Goal: Task Accomplishment & Management: Use online tool/utility

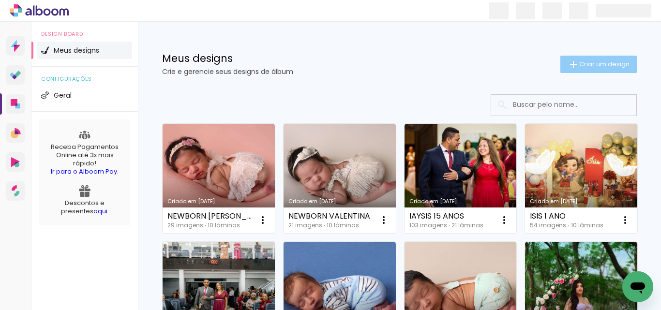
click at [582, 66] on span "Criar um design" at bounding box center [604, 64] width 50 height 6
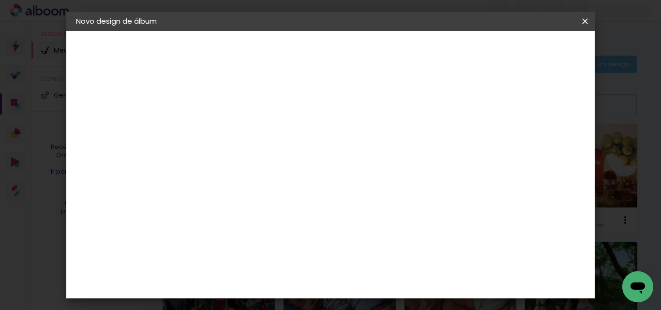
click at [234, 127] on input at bounding box center [234, 129] width 0 height 15
type input "t"
type input "TAYNARA GESTANTE"
type paper-input "TAYNARA GESTANTE"
click at [0, 0] on slot "Avançar" at bounding box center [0, 0] width 0 height 0
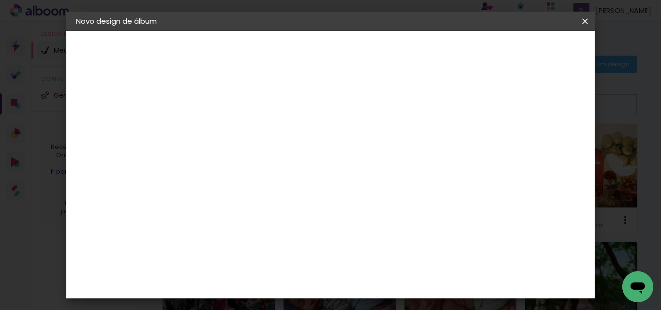
scroll to position [484, 0]
click at [257, 111] on div "Canaan Álbuns" at bounding box center [242, 118] width 30 height 15
click at [0, 0] on slot "Avançar" at bounding box center [0, 0] width 0 height 0
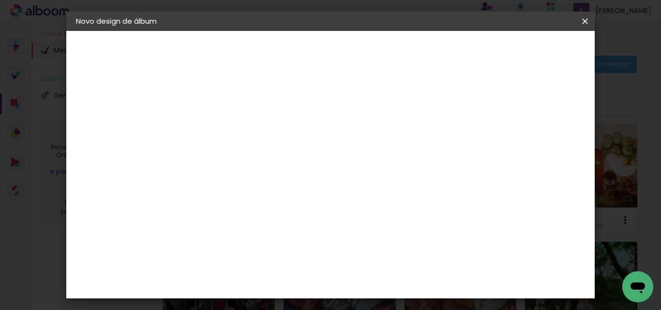
click at [0, 0] on slot "Avançar" at bounding box center [0, 0] width 0 height 0
click at [310, 108] on div at bounding box center [306, 104] width 9 height 9
type paper-checkbox "on"
click at [365, 54] on span "Iniciar design" at bounding box center [354, 55] width 22 height 14
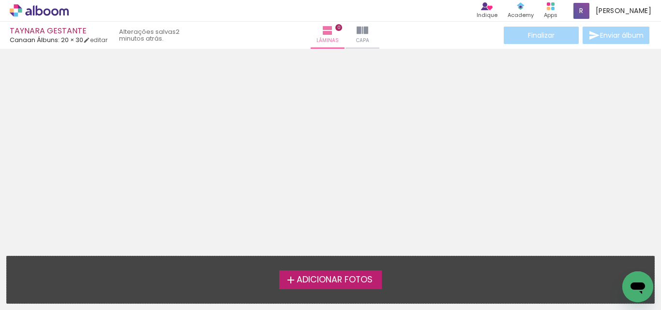
click at [285, 279] on iron-icon at bounding box center [291, 280] width 12 height 12
click at [0, 0] on input "file" at bounding box center [0, 0] width 0 height 0
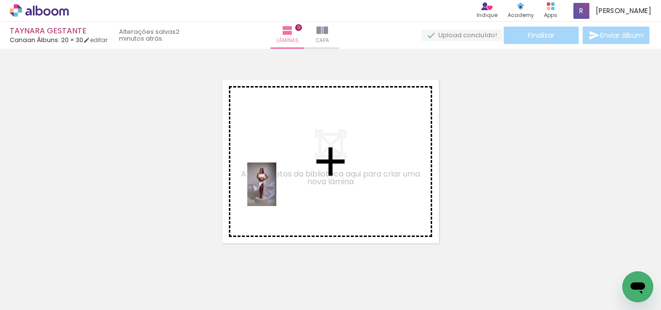
drag, startPoint x: 213, startPoint y: 288, endPoint x: 276, endPoint y: 192, distance: 115.7
click at [276, 192] on quentale-workspace at bounding box center [330, 155] width 661 height 310
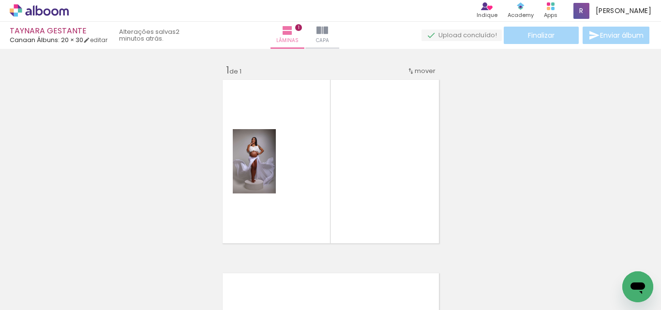
scroll to position [13, 0]
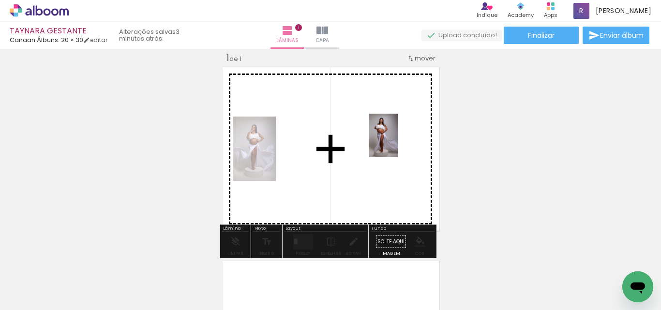
drag, startPoint x: 156, startPoint y: 281, endPoint x: 398, endPoint y: 143, distance: 279.0
click at [398, 143] on quentale-workspace at bounding box center [330, 155] width 661 height 310
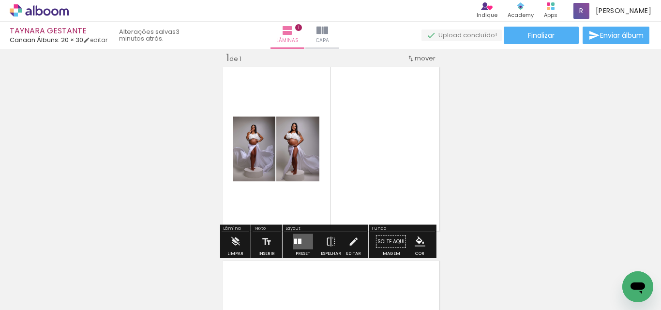
click at [298, 239] on div at bounding box center [299, 241] width 3 height 5
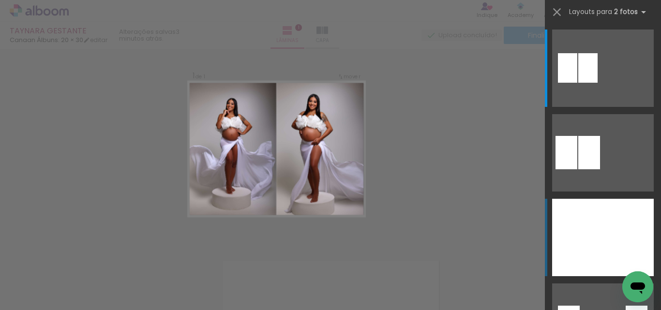
click at [0, 0] on slot at bounding box center [0, 0] width 0 height 0
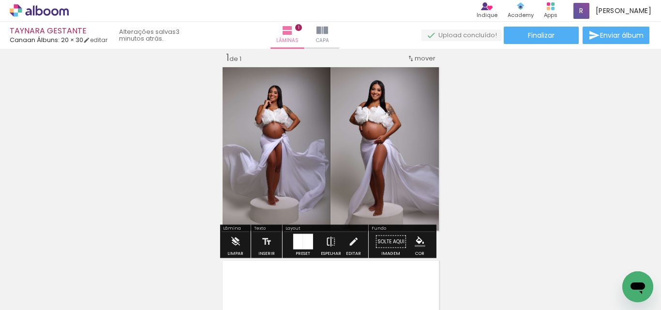
click at [327, 240] on iron-icon at bounding box center [331, 241] width 11 height 19
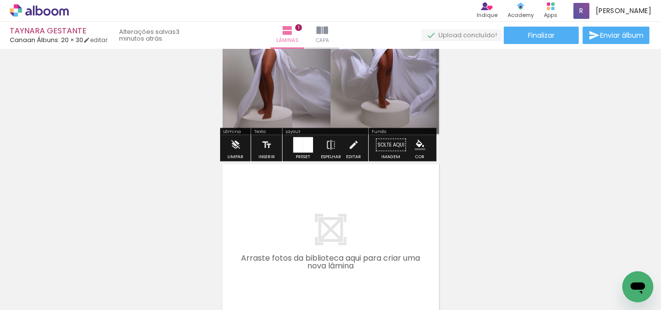
scroll to position [158, 0]
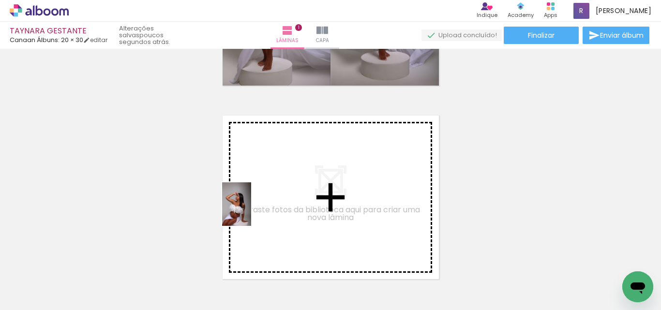
drag, startPoint x: 257, startPoint y: 288, endPoint x: 307, endPoint y: 289, distance: 50.9
click at [253, 212] on quentale-workspace at bounding box center [330, 155] width 661 height 310
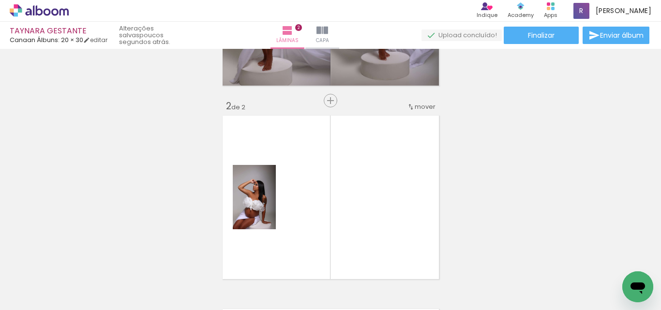
scroll to position [206, 0]
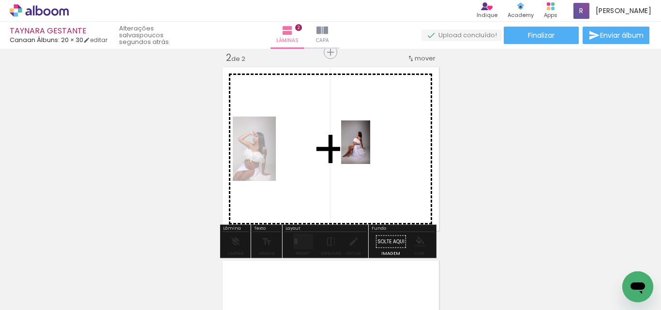
drag, startPoint x: 319, startPoint y: 275, endPoint x: 371, endPoint y: 148, distance: 137.0
click at [371, 148] on quentale-workspace at bounding box center [330, 155] width 661 height 310
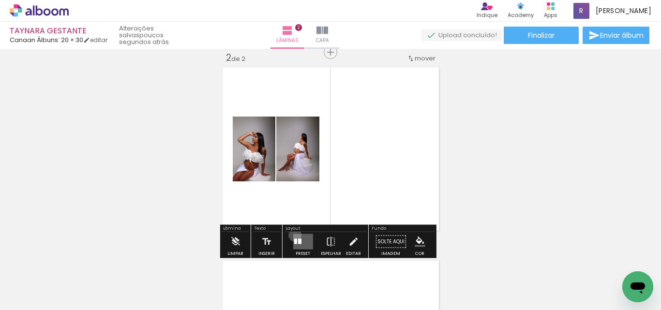
click at [293, 235] on quentale-layouter at bounding box center [303, 241] width 20 height 15
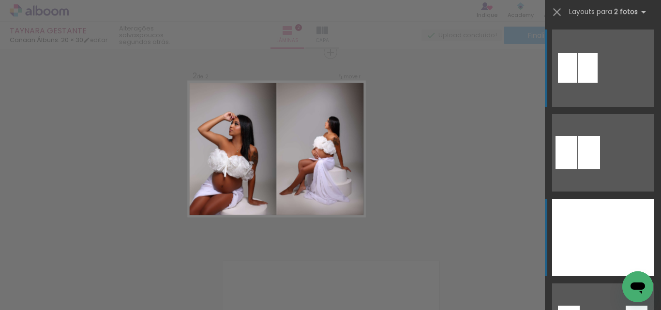
click at [598, 237] on div at bounding box center [577, 237] width 51 height 77
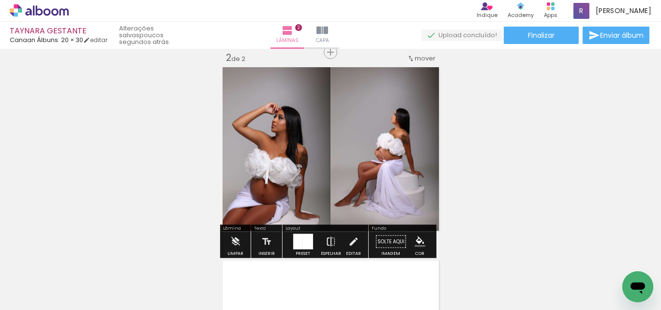
click at [327, 243] on iron-icon at bounding box center [331, 241] width 11 height 19
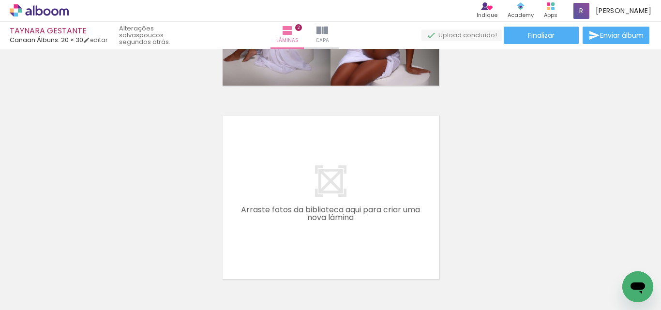
scroll to position [400, 0]
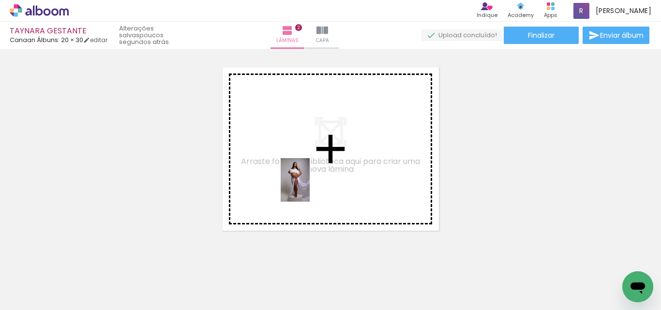
drag, startPoint x: 175, startPoint y: 253, endPoint x: 310, endPoint y: 187, distance: 149.6
click at [310, 187] on quentale-workspace at bounding box center [330, 155] width 661 height 310
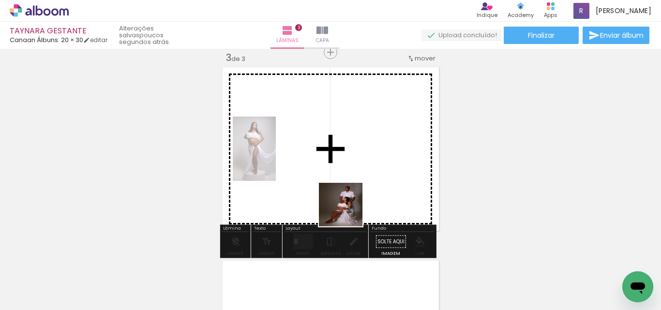
drag, startPoint x: 348, startPoint y: 212, endPoint x: 405, endPoint y: 298, distance: 102.7
click at [339, 191] on quentale-workspace at bounding box center [330, 155] width 661 height 310
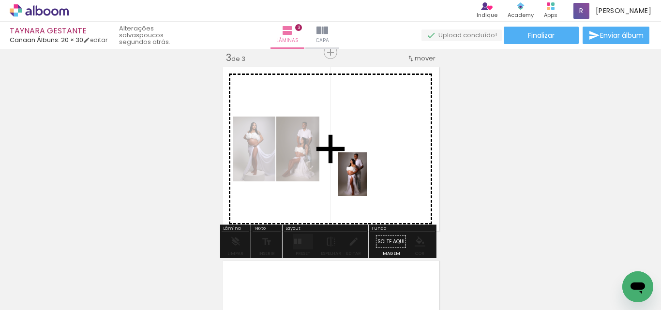
drag, startPoint x: 423, startPoint y: 290, endPoint x: 449, endPoint y: 284, distance: 27.2
click at [367, 182] on quentale-workspace at bounding box center [330, 155] width 661 height 310
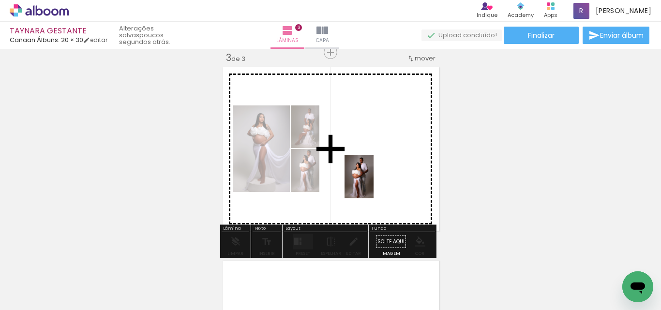
drag, startPoint x: 472, startPoint y: 282, endPoint x: 508, endPoint y: 275, distance: 36.1
click at [375, 184] on quentale-workspace at bounding box center [330, 155] width 661 height 310
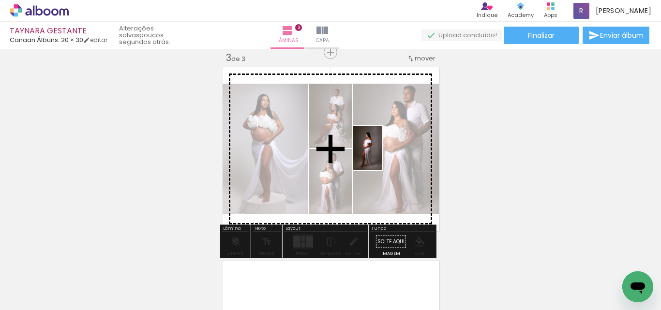
drag, startPoint x: 530, startPoint y: 282, endPoint x: 382, endPoint y: 155, distance: 193.9
click at [382, 155] on quentale-workspace at bounding box center [330, 155] width 661 height 310
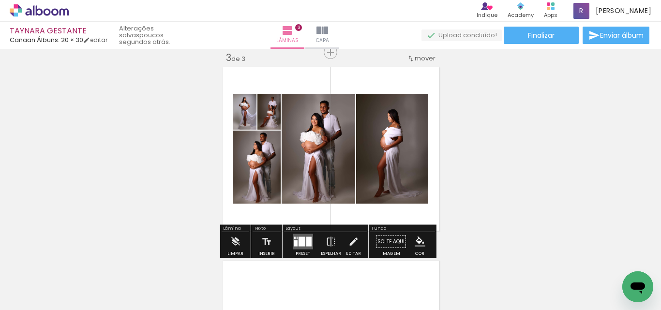
click at [306, 241] on div at bounding box center [308, 242] width 5 height 10
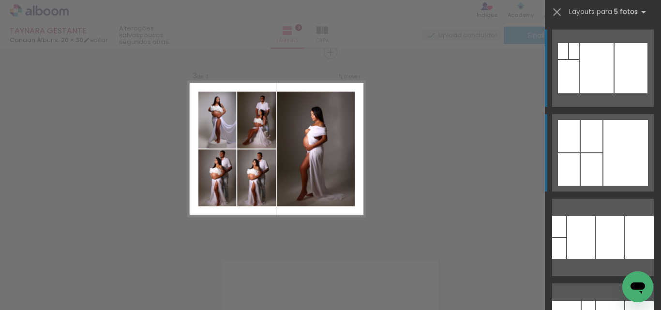
click at [619, 141] on div at bounding box center [626, 153] width 45 height 66
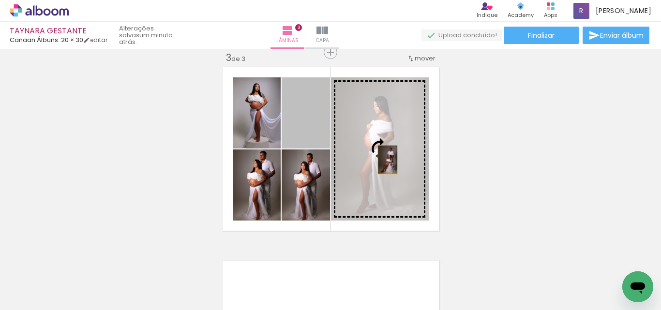
drag, startPoint x: 315, startPoint y: 137, endPoint x: 386, endPoint y: 159, distance: 74.4
click at [0, 0] on slot at bounding box center [0, 0] width 0 height 0
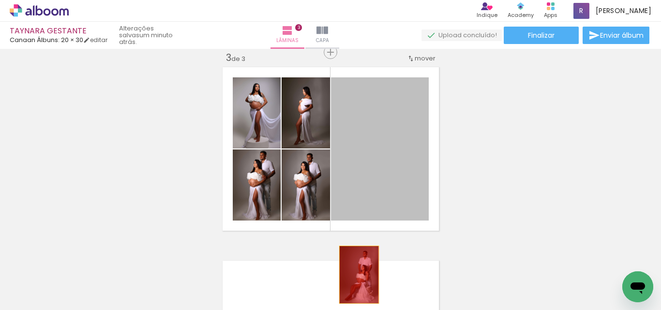
drag, startPoint x: 404, startPoint y: 157, endPoint x: 475, endPoint y: 310, distance: 168.9
click at [351, 285] on quentale-workspace at bounding box center [330, 155] width 661 height 310
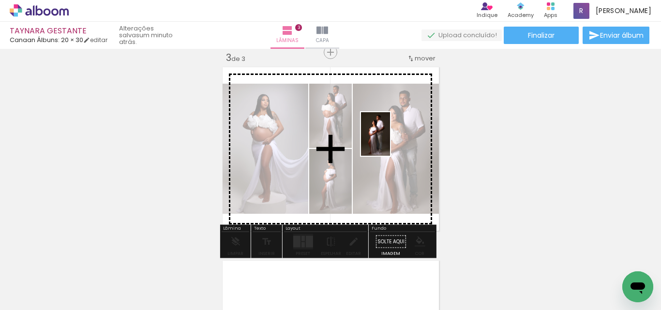
drag, startPoint x: 594, startPoint y: 279, endPoint x: 351, endPoint y: 263, distance: 243.0
click at [389, 142] on quentale-workspace at bounding box center [330, 155] width 661 height 310
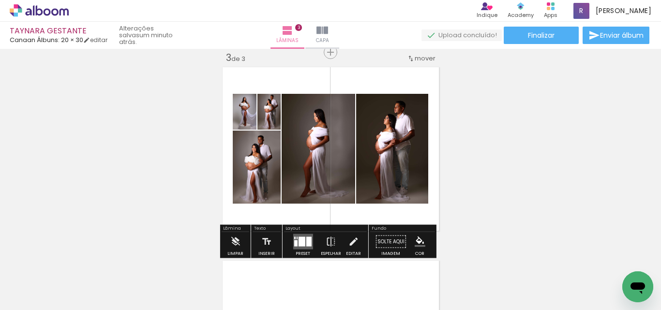
click at [302, 239] on div at bounding box center [301, 242] width 7 height 10
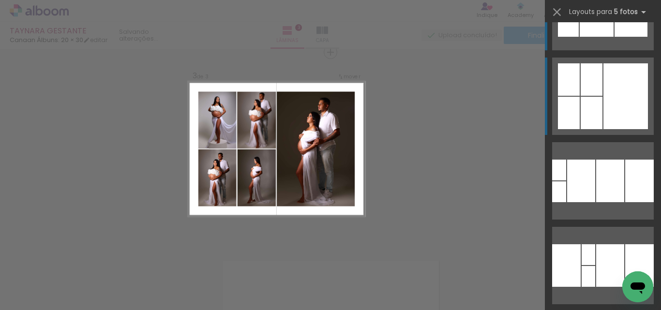
scroll to position [0, 0]
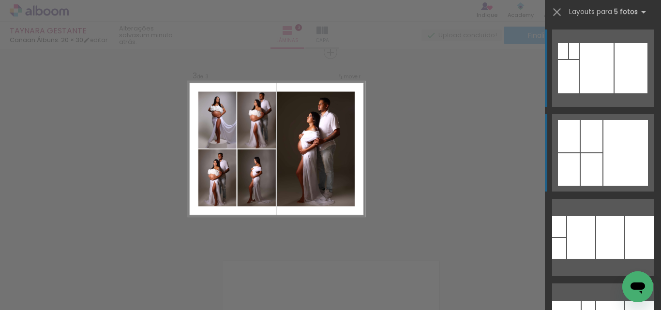
click at [609, 147] on div at bounding box center [626, 153] width 45 height 66
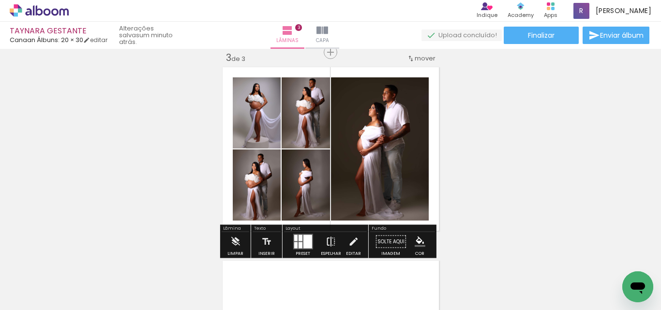
click at [326, 242] on iron-icon at bounding box center [331, 241] width 11 height 19
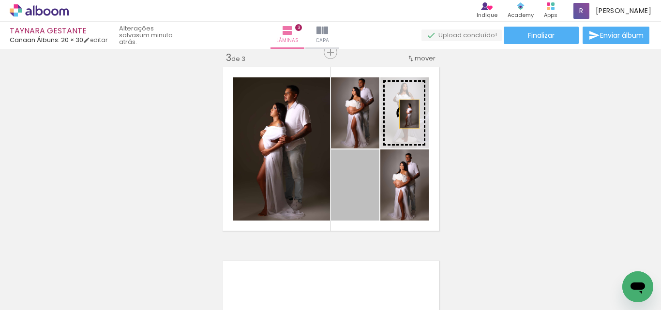
drag, startPoint x: 338, startPoint y: 195, endPoint x: 411, endPoint y: 121, distance: 104.0
click at [0, 0] on slot at bounding box center [0, 0] width 0 height 0
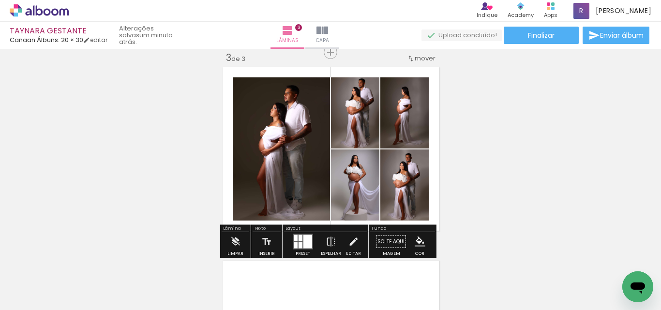
click at [415, 240] on iron-icon "color picker" at bounding box center [420, 242] width 11 height 11
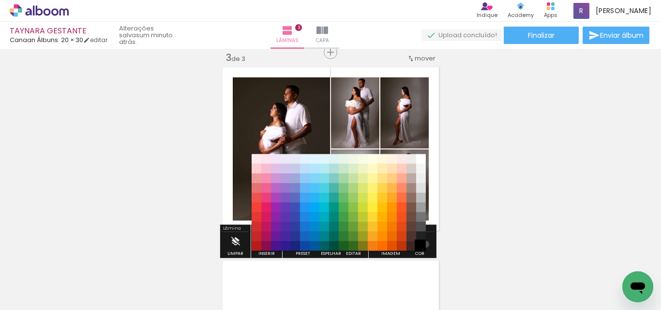
click at [422, 244] on paper-item "#000000" at bounding box center [421, 247] width 10 height 10
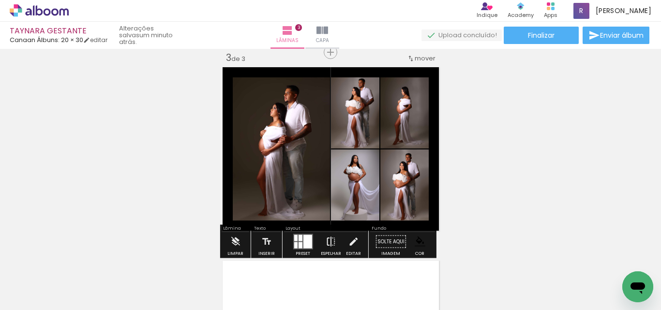
click at [326, 244] on iron-icon at bounding box center [331, 241] width 11 height 19
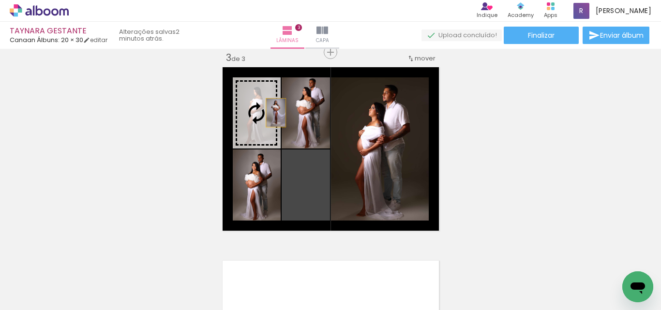
drag, startPoint x: 320, startPoint y: 197, endPoint x: 272, endPoint y: 113, distance: 96.7
click at [0, 0] on slot at bounding box center [0, 0] width 0 height 0
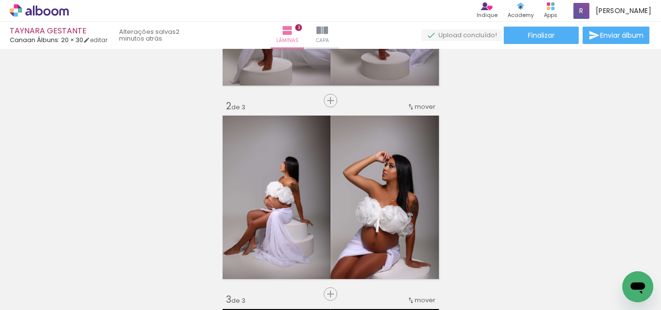
scroll to position [206, 0]
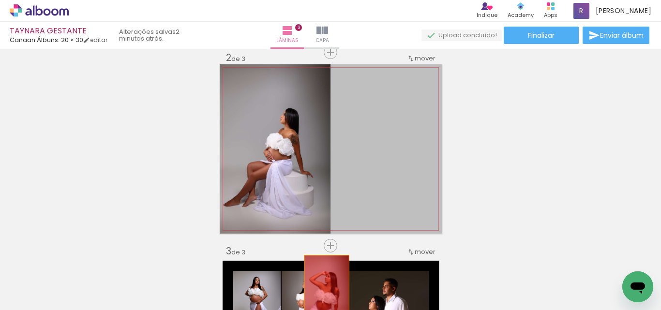
drag, startPoint x: 385, startPoint y: 146, endPoint x: 363, endPoint y: 291, distance: 146.8
click at [322, 288] on quentale-workspace at bounding box center [330, 155] width 661 height 310
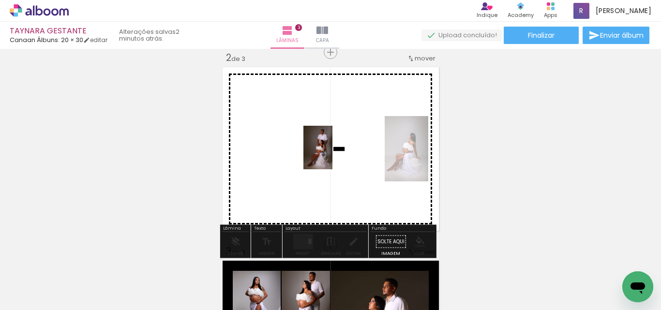
drag, startPoint x: 379, startPoint y: 264, endPoint x: 327, endPoint y: 244, distance: 55.3
click at [333, 155] on quentale-workspace at bounding box center [330, 155] width 661 height 310
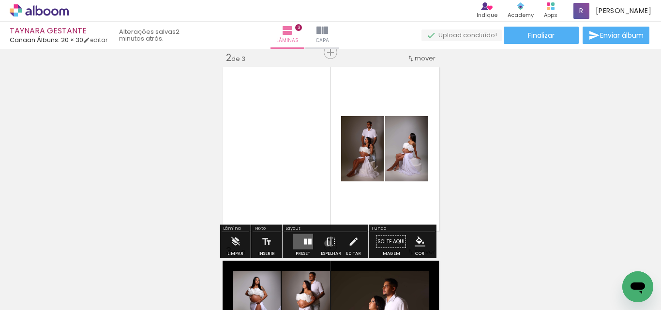
click at [326, 243] on iron-icon at bounding box center [331, 241] width 11 height 19
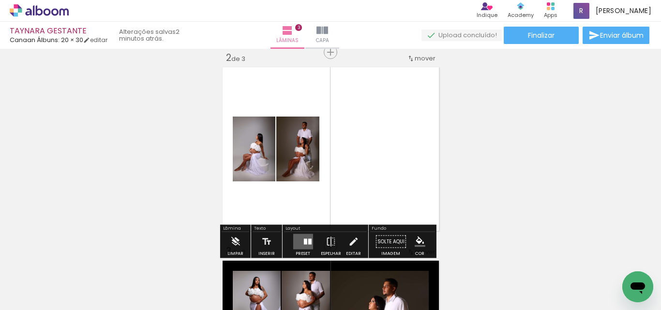
click at [303, 241] on div at bounding box center [304, 242] width 3 height 6
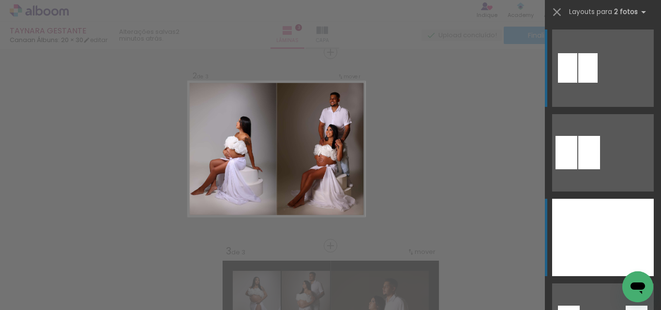
click at [606, 222] on div at bounding box center [628, 237] width 51 height 77
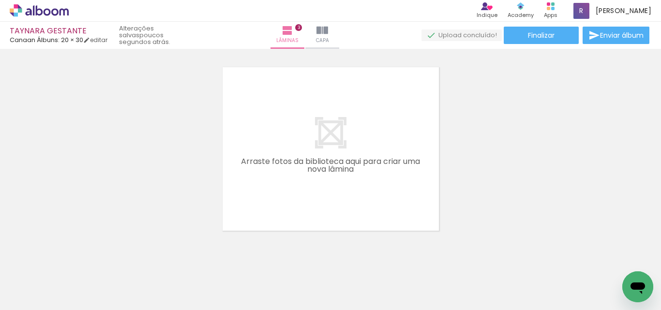
scroll to position [0, 459]
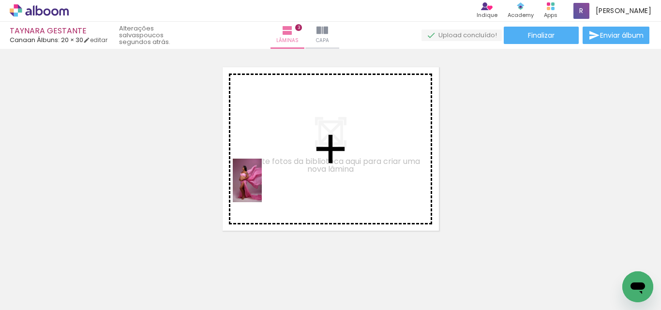
drag, startPoint x: 241, startPoint y: 294, endPoint x: 289, endPoint y: 276, distance: 51.6
click at [263, 188] on quentale-workspace at bounding box center [330, 155] width 661 height 310
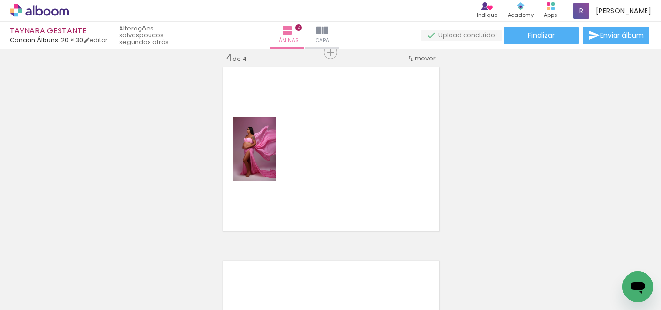
scroll to position [593, 0]
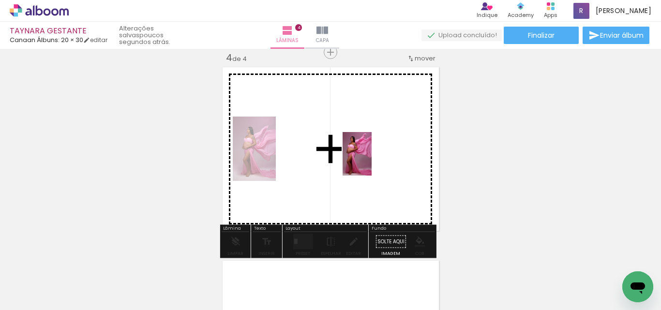
drag, startPoint x: 298, startPoint y: 257, endPoint x: 372, endPoint y: 161, distance: 120.8
click at [372, 161] on quentale-workspace at bounding box center [330, 155] width 661 height 310
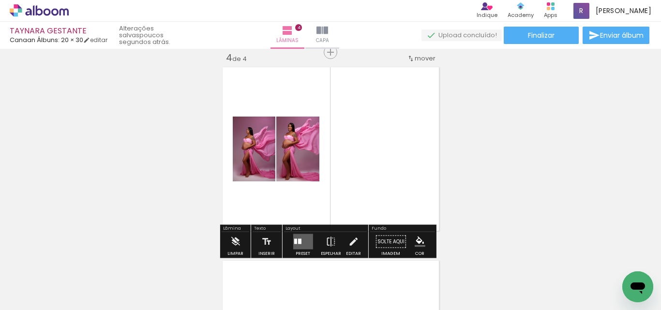
drag, startPoint x: 297, startPoint y: 240, endPoint x: 355, endPoint y: 239, distance: 57.6
click at [298, 239] on div at bounding box center [299, 241] width 3 height 5
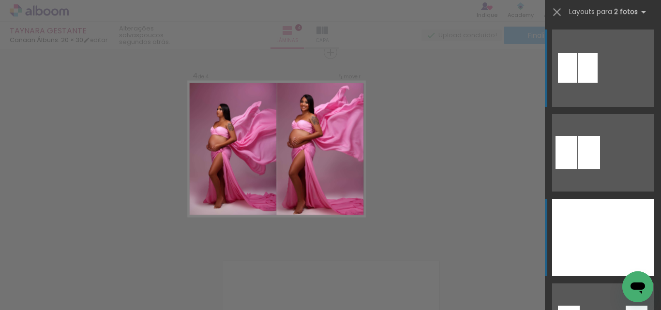
click at [575, 237] on div at bounding box center [577, 237] width 51 height 77
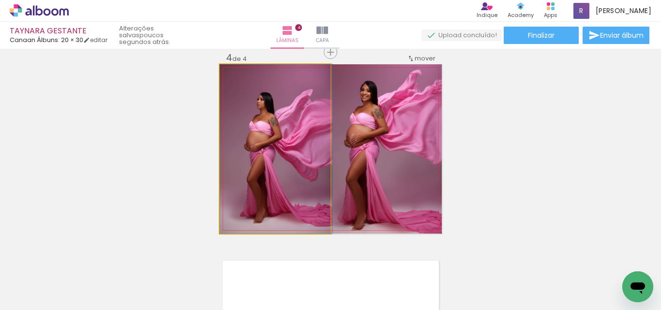
drag, startPoint x: 290, startPoint y: 169, endPoint x: 293, endPoint y: 140, distance: 29.7
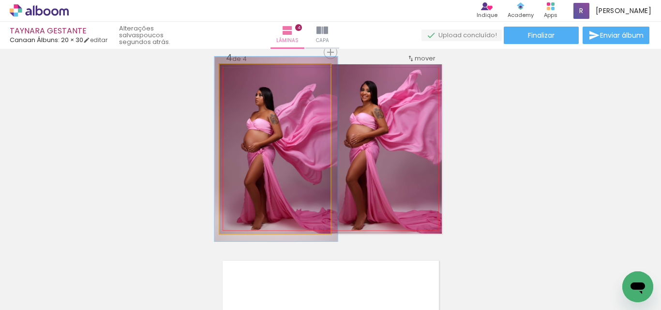
click at [246, 75] on div at bounding box center [245, 74] width 15 height 15
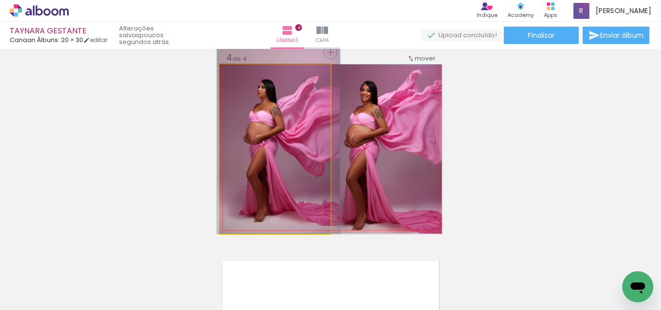
drag, startPoint x: 289, startPoint y: 169, endPoint x: 291, endPoint y: 162, distance: 7.7
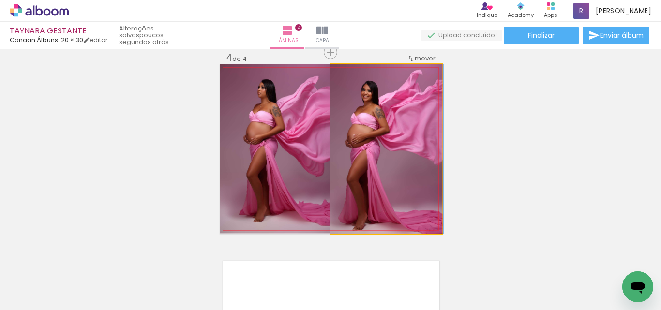
drag, startPoint x: 412, startPoint y: 176, endPoint x: 417, endPoint y: 147, distance: 29.4
drag, startPoint x: 414, startPoint y: 165, endPoint x: 419, endPoint y: 161, distance: 6.5
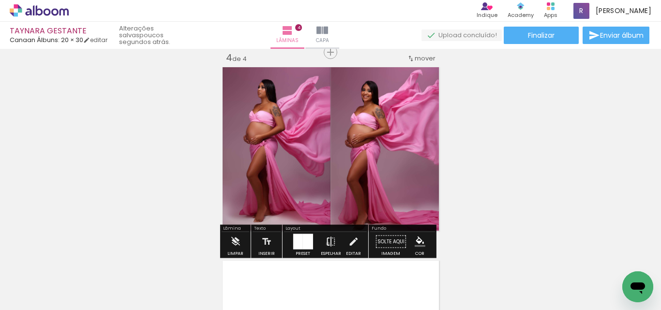
click at [326, 244] on iron-icon at bounding box center [331, 241] width 11 height 19
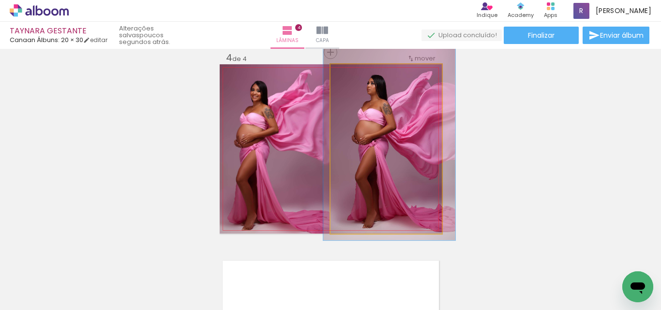
click at [357, 78] on div at bounding box center [359, 74] width 15 height 15
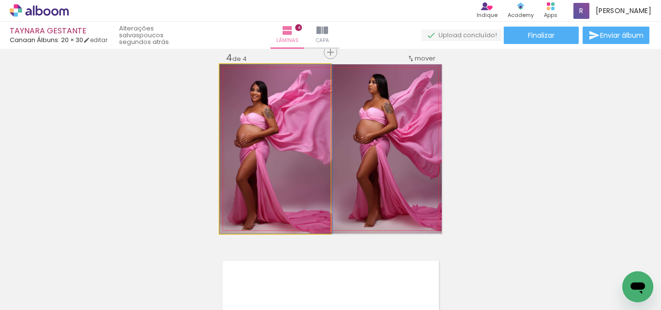
drag, startPoint x: 249, startPoint y: 156, endPoint x: 264, endPoint y: 145, distance: 18.7
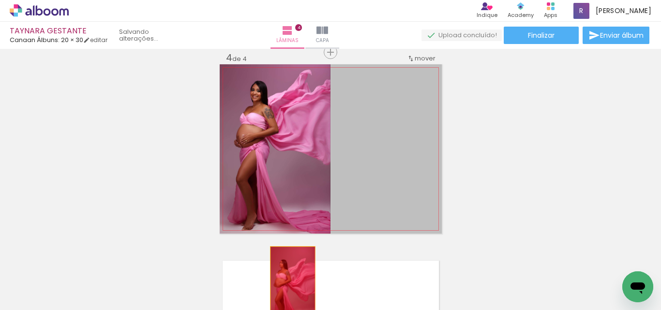
drag, startPoint x: 410, startPoint y: 142, endPoint x: 289, endPoint y: 281, distance: 184.2
click at [289, 281] on quentale-workspace at bounding box center [330, 155] width 661 height 310
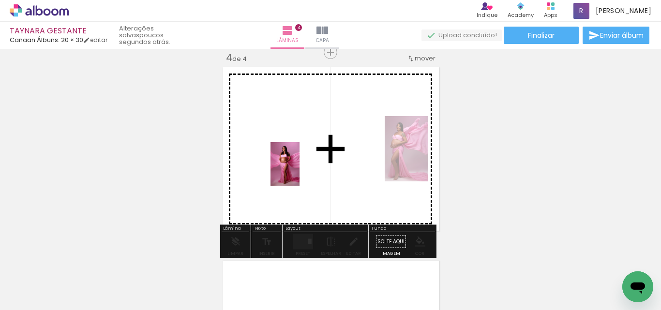
drag, startPoint x: 345, startPoint y: 260, endPoint x: 380, endPoint y: 221, distance: 53.1
click at [300, 168] on quentale-workspace at bounding box center [330, 155] width 661 height 310
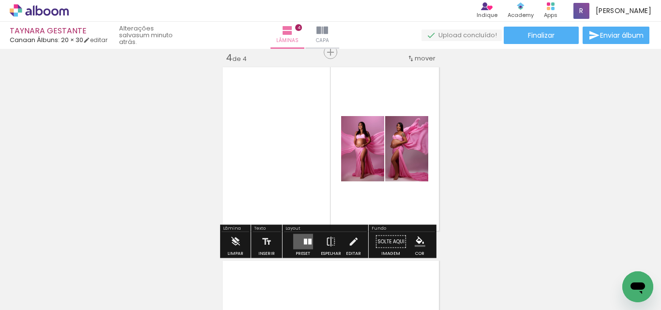
scroll to position [642, 0]
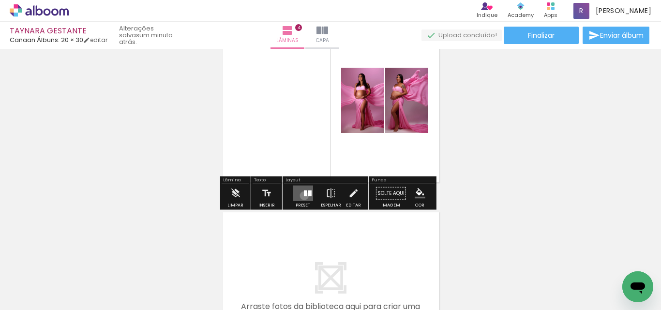
click at [303, 196] on div at bounding box center [304, 194] width 3 height 6
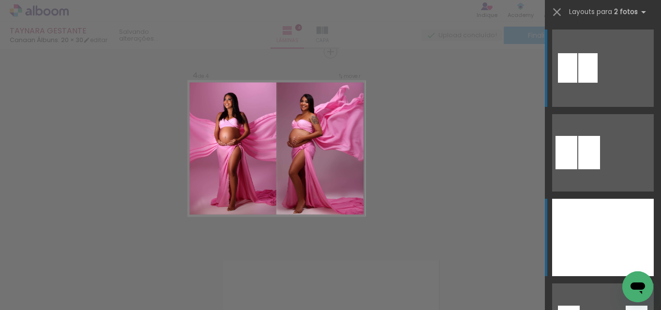
click at [596, 234] on div at bounding box center [577, 237] width 51 height 77
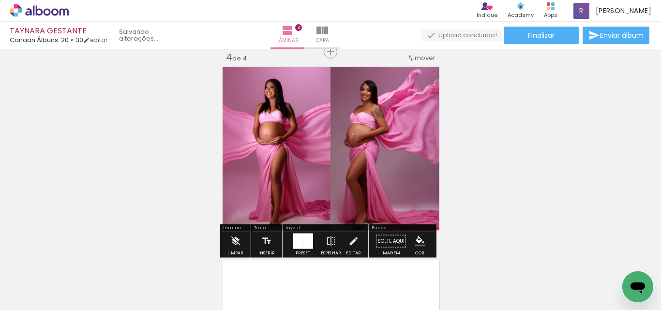
scroll to position [593, 0]
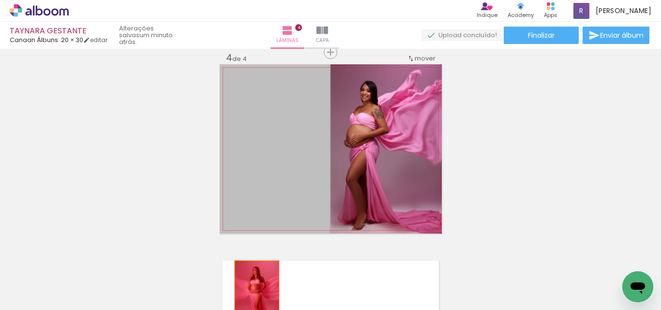
drag, startPoint x: 277, startPoint y: 150, endPoint x: 190, endPoint y: 273, distance: 151.5
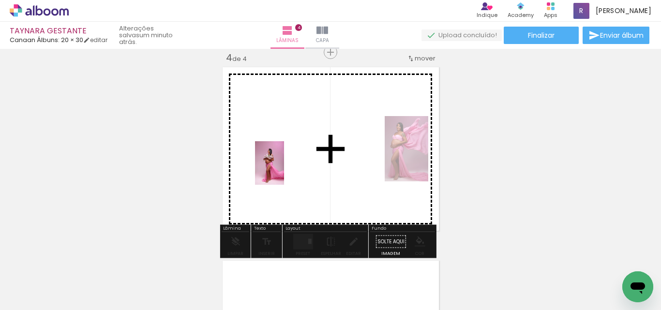
drag, startPoint x: 184, startPoint y: 279, endPoint x: 284, endPoint y: 170, distance: 147.3
click at [284, 170] on quentale-workspace at bounding box center [330, 155] width 661 height 310
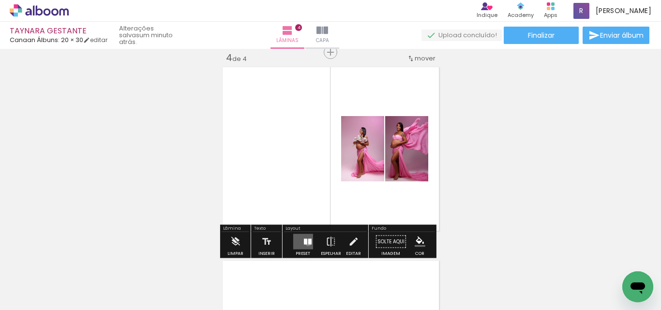
click at [308, 242] on div at bounding box center [309, 242] width 3 height 6
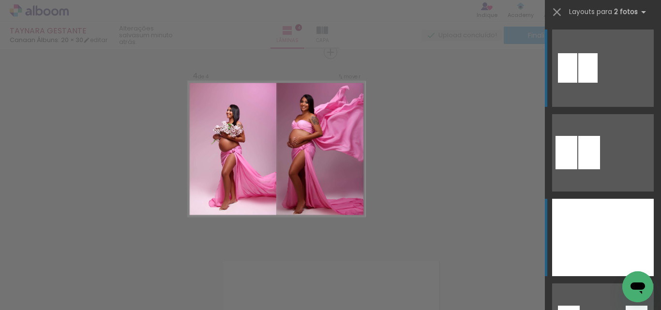
click at [609, 230] on div at bounding box center [628, 237] width 51 height 77
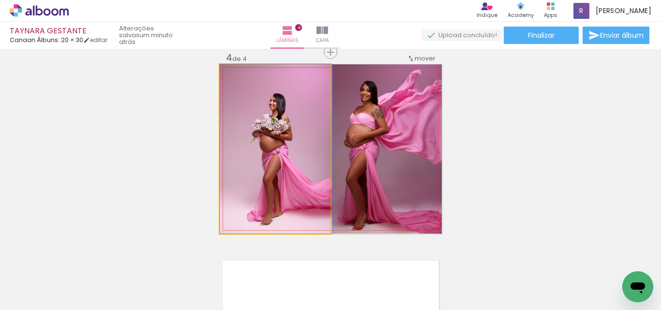
drag, startPoint x: 290, startPoint y: 177, endPoint x: 293, endPoint y: 143, distance: 34.5
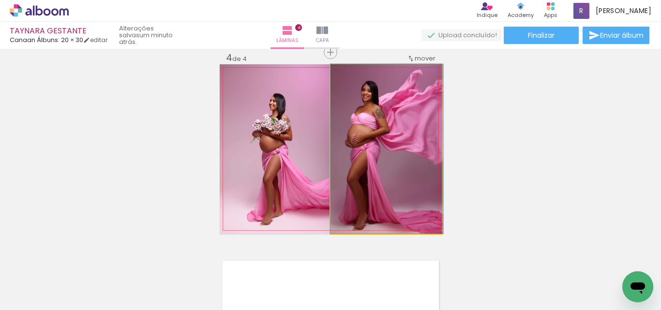
drag, startPoint x: 382, startPoint y: 139, endPoint x: 396, endPoint y: 137, distance: 14.2
drag, startPoint x: 353, startPoint y: 75, endPoint x: 344, endPoint y: 77, distance: 8.9
type paper-slider "100"
click at [346, 77] on div at bounding box center [353, 74] width 15 height 15
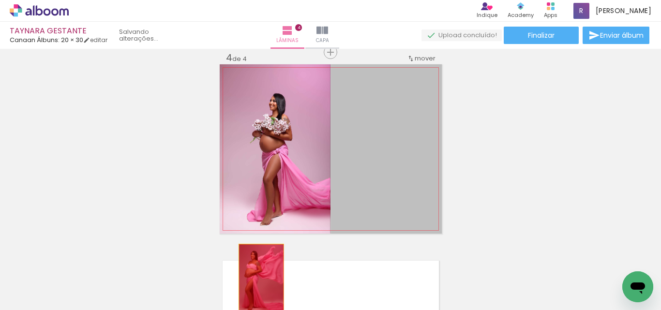
drag, startPoint x: 404, startPoint y: 131, endPoint x: 257, endPoint y: 278, distance: 207.7
click at [257, 278] on quentale-workspace at bounding box center [330, 155] width 661 height 310
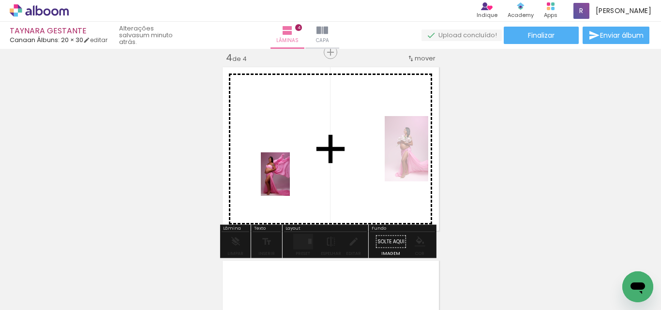
drag, startPoint x: 294, startPoint y: 264, endPoint x: 344, endPoint y: 284, distance: 53.4
click at [292, 181] on quentale-workspace at bounding box center [330, 155] width 661 height 310
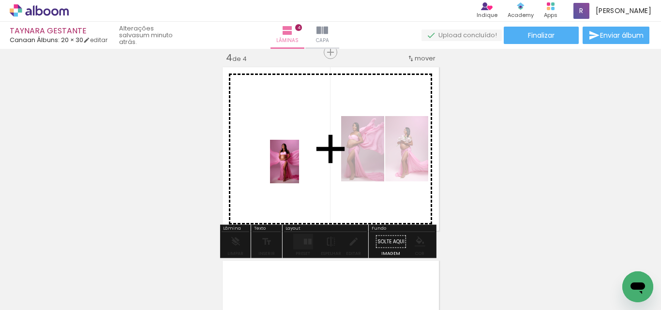
drag, startPoint x: 348, startPoint y: 261, endPoint x: 374, endPoint y: 282, distance: 33.5
click at [303, 179] on quentale-workspace at bounding box center [330, 155] width 661 height 310
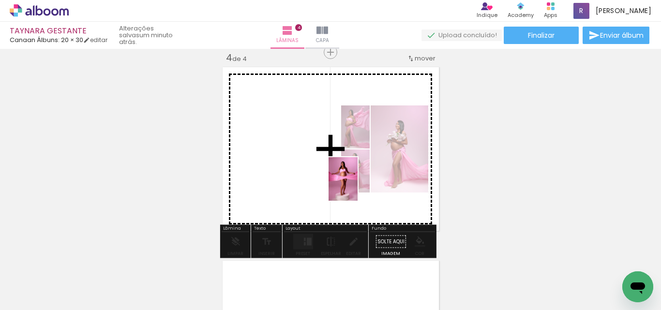
drag, startPoint x: 395, startPoint y: 285, endPoint x: 463, endPoint y: 290, distance: 68.0
click at [358, 186] on quentale-workspace at bounding box center [330, 155] width 661 height 310
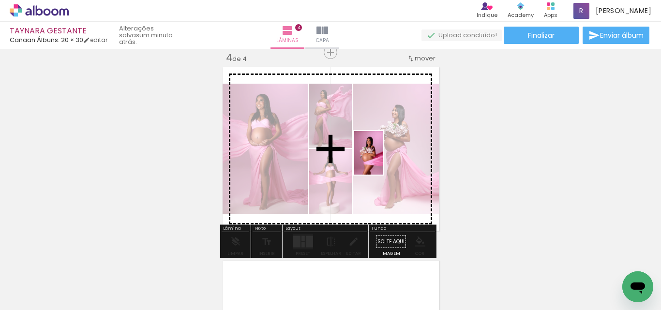
drag, startPoint x: 453, startPoint y: 282, endPoint x: 403, endPoint y: 195, distance: 99.7
click at [382, 160] on quentale-workspace at bounding box center [330, 155] width 661 height 310
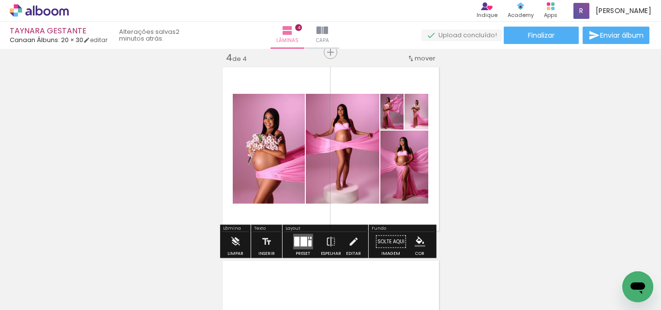
click at [300, 242] on div at bounding box center [303, 242] width 7 height 10
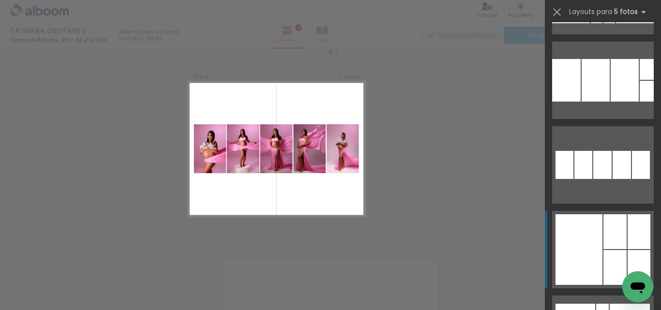
scroll to position [629, 0]
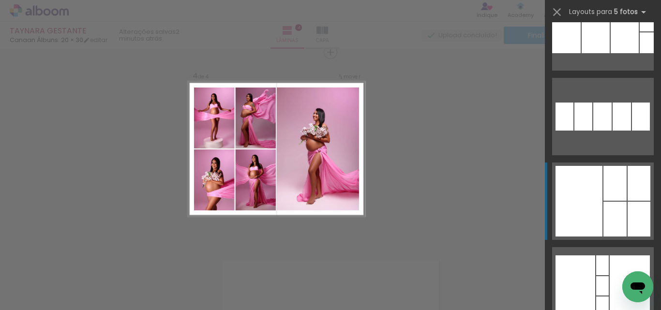
click at [593, 188] on div at bounding box center [579, 201] width 47 height 71
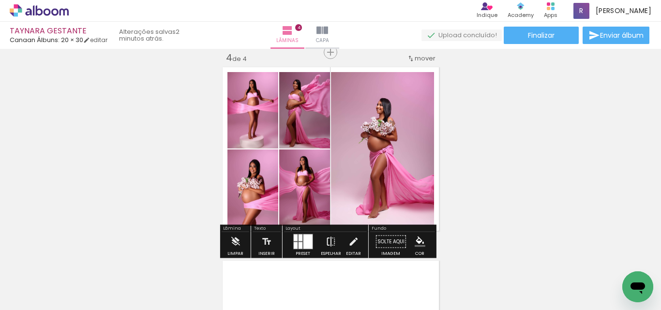
click at [326, 242] on iron-icon at bounding box center [331, 241] width 11 height 19
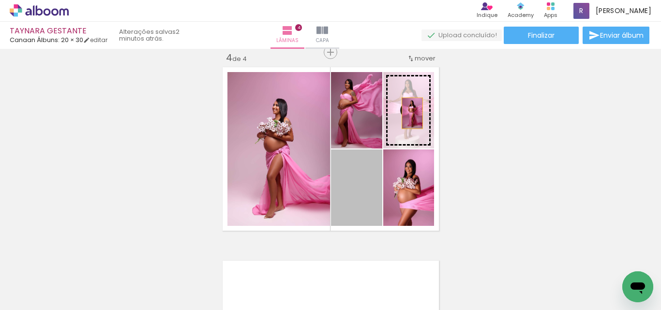
drag, startPoint x: 356, startPoint y: 211, endPoint x: 409, endPoint y: 113, distance: 110.4
click at [0, 0] on slot at bounding box center [0, 0] width 0 height 0
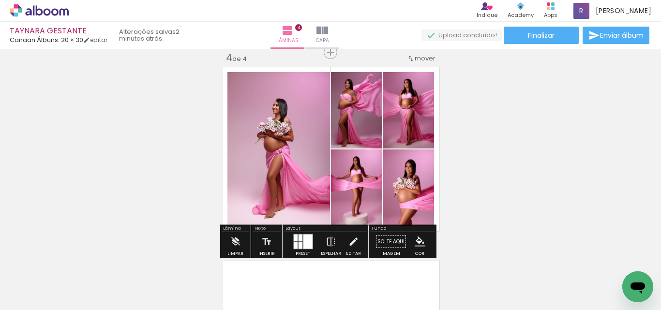
click at [418, 239] on iron-icon "color picker" at bounding box center [420, 242] width 11 height 11
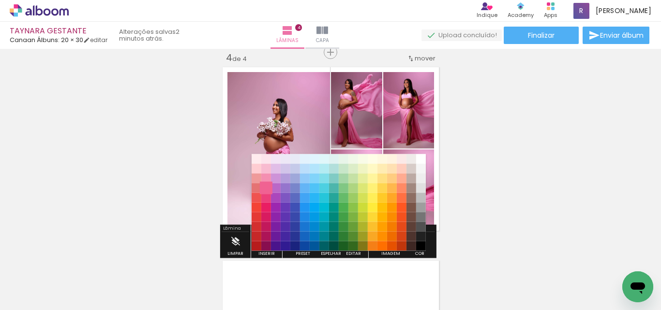
click at [267, 188] on paper-item "#f06292" at bounding box center [266, 188] width 10 height 10
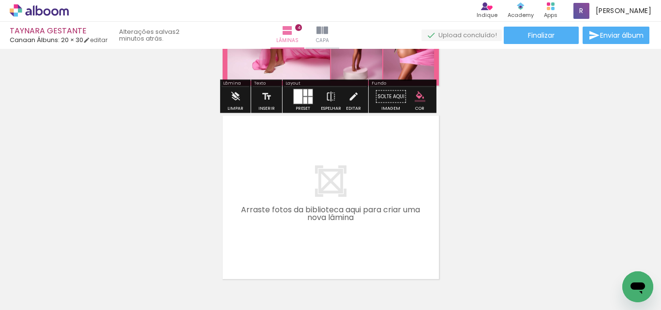
scroll to position [787, 0]
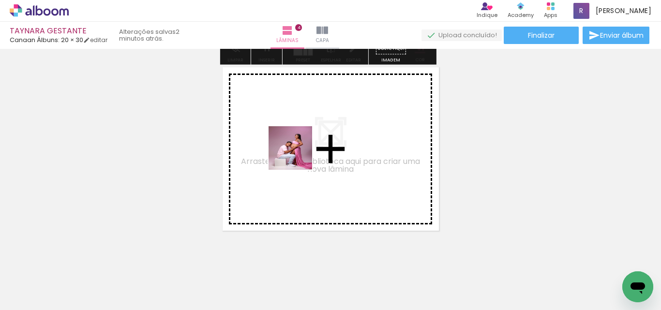
drag, startPoint x: 328, startPoint y: 283, endPoint x: 357, endPoint y: 267, distance: 33.0
click at [298, 156] on quentale-workspace at bounding box center [330, 155] width 661 height 310
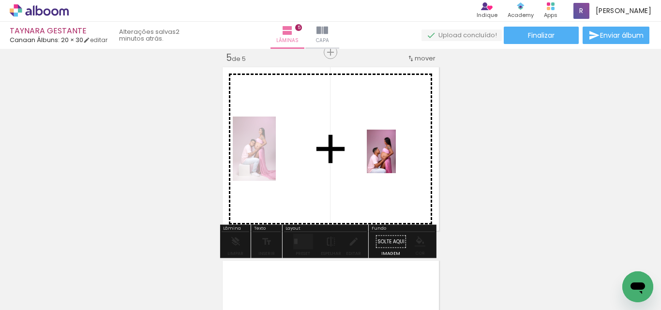
drag, startPoint x: 377, startPoint y: 286, endPoint x: 396, endPoint y: 159, distance: 128.3
click at [396, 159] on quentale-workspace at bounding box center [330, 155] width 661 height 310
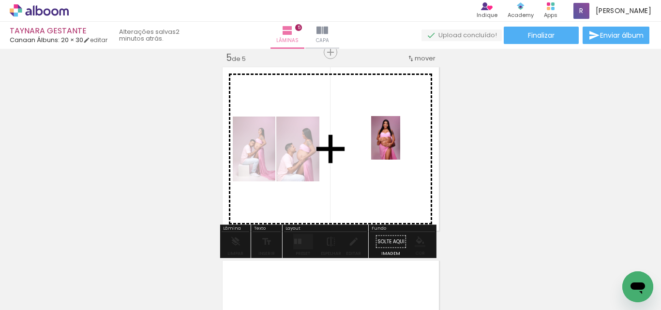
drag, startPoint x: 424, startPoint y: 285, endPoint x: 432, endPoint y: 295, distance: 13.5
click at [402, 144] on quentale-workspace at bounding box center [330, 155] width 661 height 310
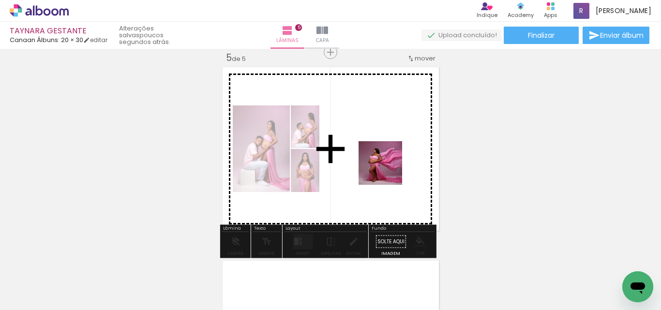
drag, startPoint x: 379, startPoint y: 190, endPoint x: 389, endPoint y: 167, distance: 25.6
click at [389, 167] on quentale-workspace at bounding box center [330, 155] width 661 height 310
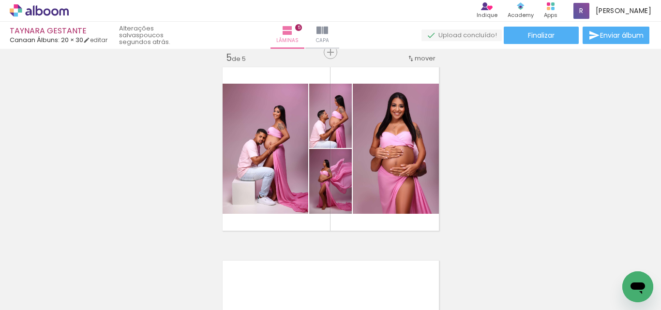
scroll to position [0, 439]
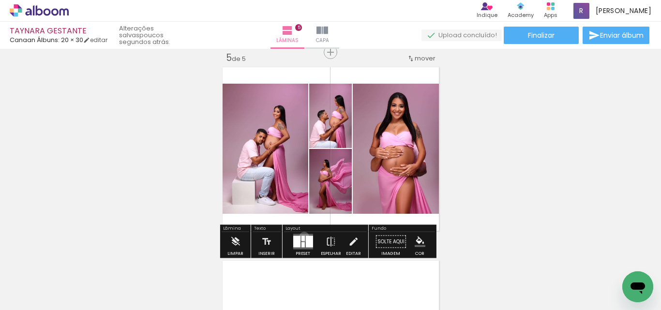
drag, startPoint x: 303, startPoint y: 237, endPoint x: 657, endPoint y: 175, distance: 360.1
click at [0, 0] on slot at bounding box center [0, 0] width 0 height 0
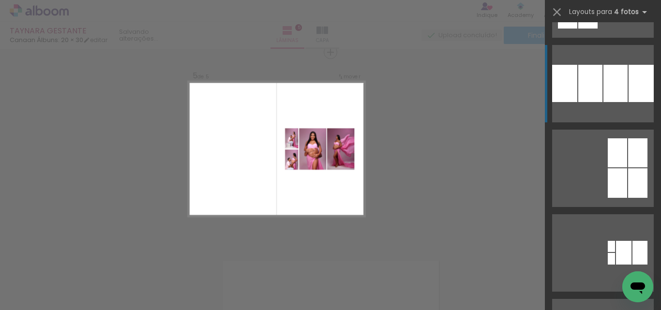
scroll to position [387, 0]
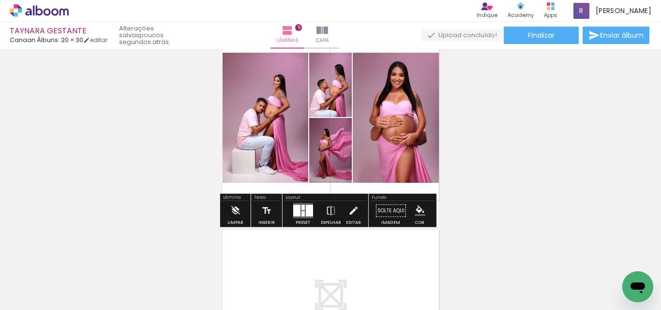
scroll to position [835, 0]
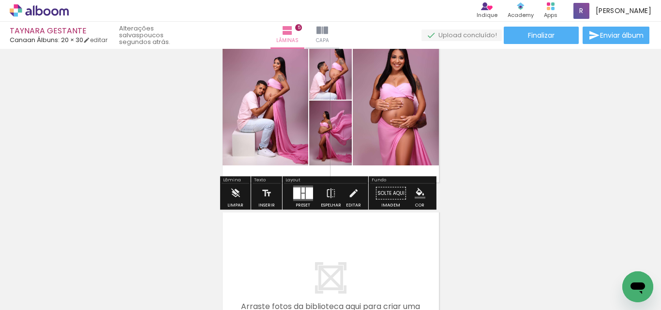
click at [301, 193] on div at bounding box center [302, 190] width 3 height 5
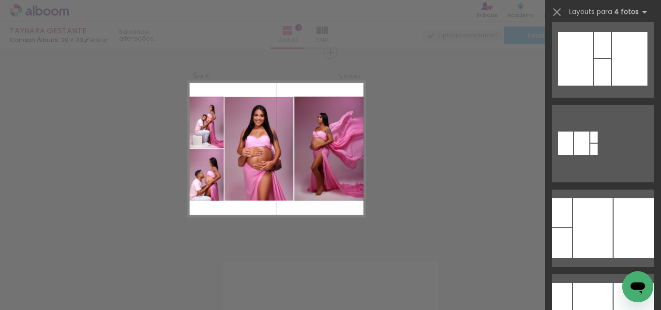
scroll to position [1694, 0]
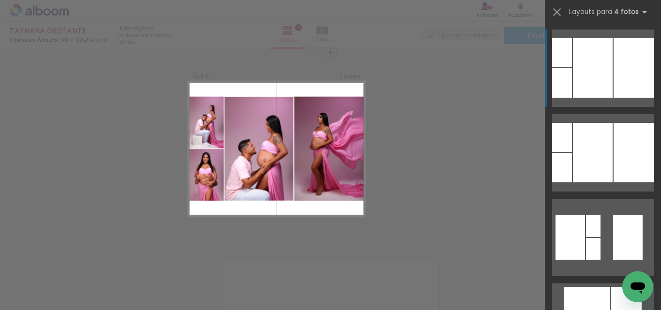
click at [605, 68] on div at bounding box center [593, 68] width 40 height 60
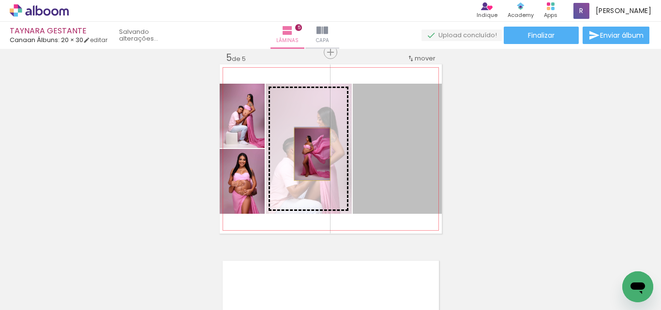
drag, startPoint x: 406, startPoint y: 157, endPoint x: 416, endPoint y: 185, distance: 29.9
click at [0, 0] on slot at bounding box center [0, 0] width 0 height 0
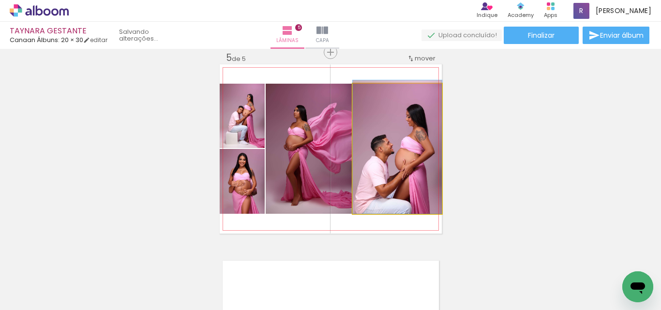
drag, startPoint x: 404, startPoint y: 171, endPoint x: 407, endPoint y: 144, distance: 27.3
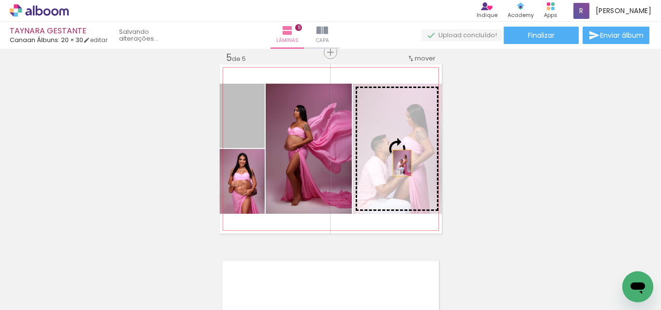
drag, startPoint x: 242, startPoint y: 132, endPoint x: 400, endPoint y: 169, distance: 162.1
click at [0, 0] on slot at bounding box center [0, 0] width 0 height 0
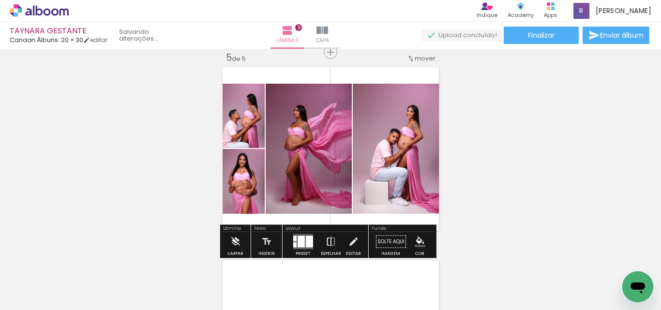
click at [326, 242] on iron-icon at bounding box center [331, 241] width 11 height 19
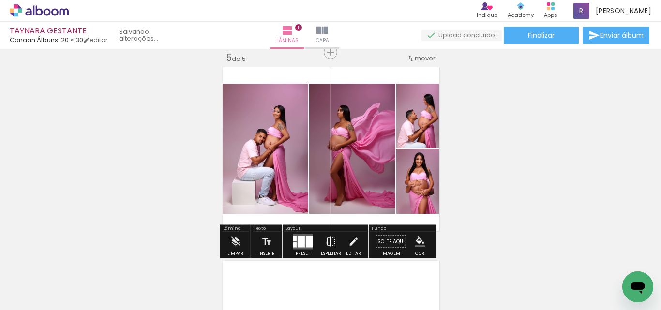
click at [326, 243] on iron-icon at bounding box center [331, 241] width 11 height 19
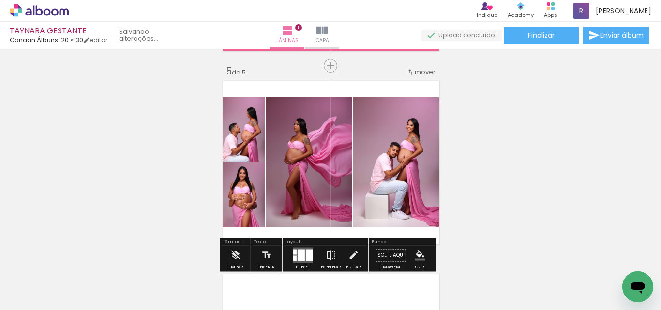
scroll to position [787, 0]
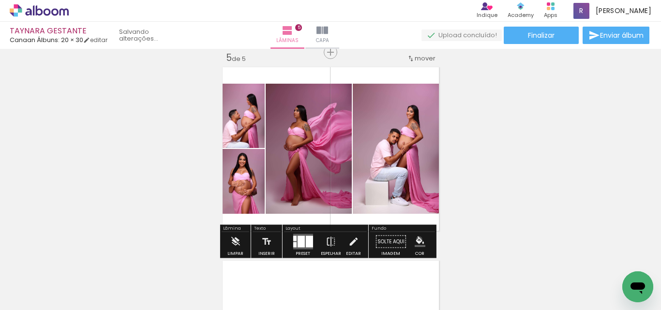
click at [416, 240] on iron-icon "color picker" at bounding box center [420, 242] width 11 height 11
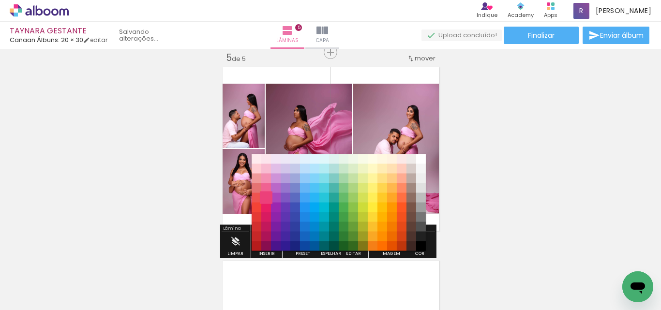
click at [264, 195] on paper-item "#ec407a" at bounding box center [266, 198] width 10 height 10
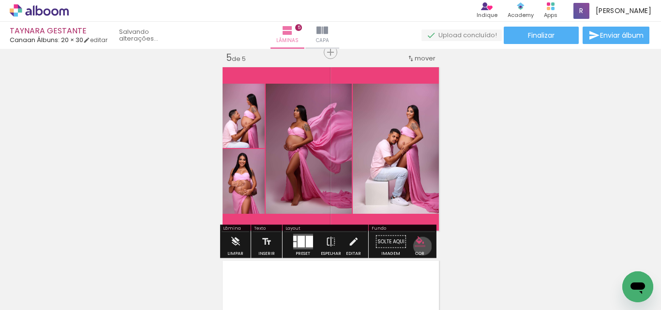
click at [419, 246] on iron-icon "color picker" at bounding box center [420, 242] width 11 height 11
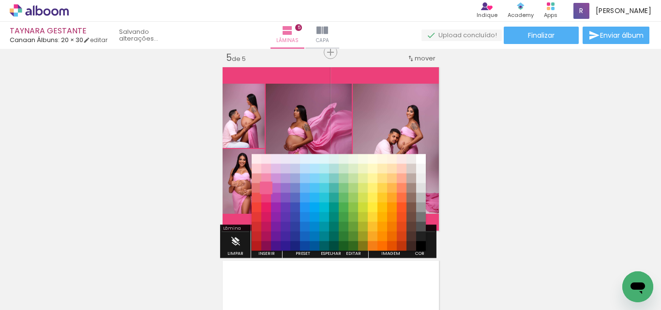
click at [265, 185] on paper-item "#f06292" at bounding box center [266, 188] width 10 height 10
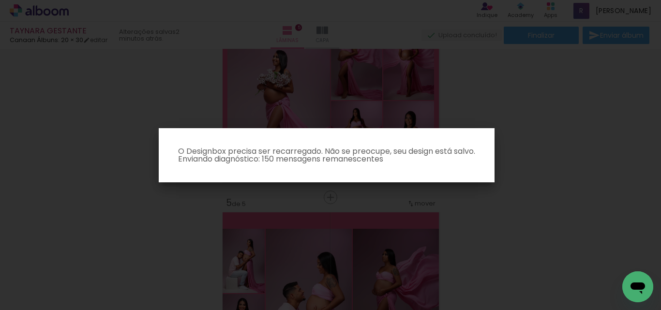
scroll to position [593, 0]
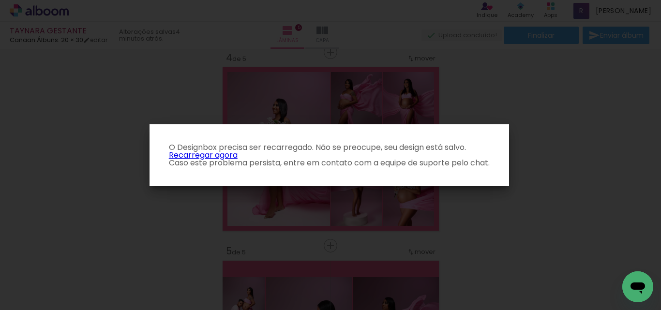
click at [226, 157] on p "O Designbox precisa ser recarregado. Não se preocupe, seu design está salvo. Re…" at bounding box center [329, 155] width 344 height 23
click at [227, 156] on link "Recarregar agora" at bounding box center [203, 155] width 69 height 11
click at [228, 155] on link "Recarregar agora" at bounding box center [203, 155] width 69 height 11
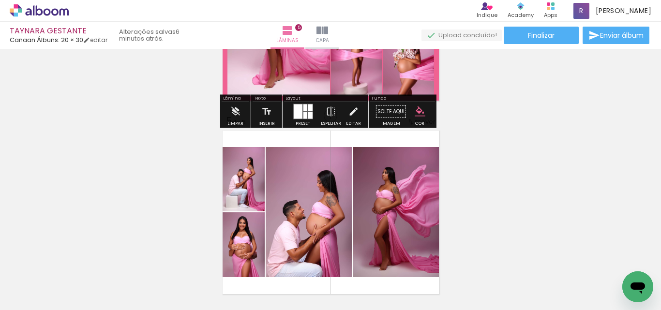
scroll to position [774, 0]
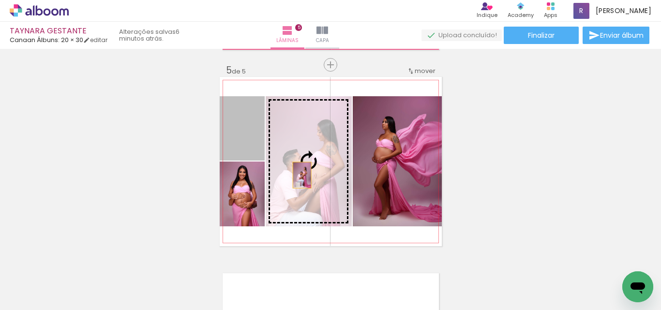
drag, startPoint x: 245, startPoint y: 148, endPoint x: 317, endPoint y: 178, distance: 77.5
click at [0, 0] on slot at bounding box center [0, 0] width 0 height 0
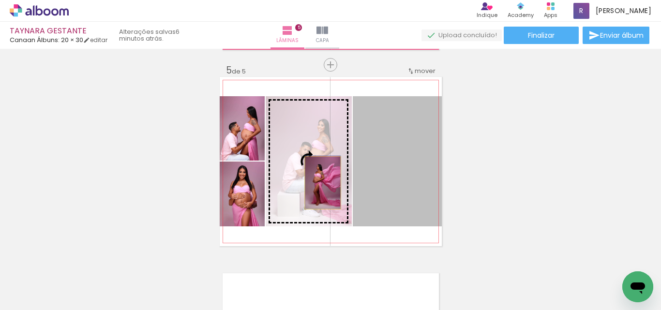
drag, startPoint x: 405, startPoint y: 192, endPoint x: 319, endPoint y: 183, distance: 86.6
click at [0, 0] on slot at bounding box center [0, 0] width 0 height 0
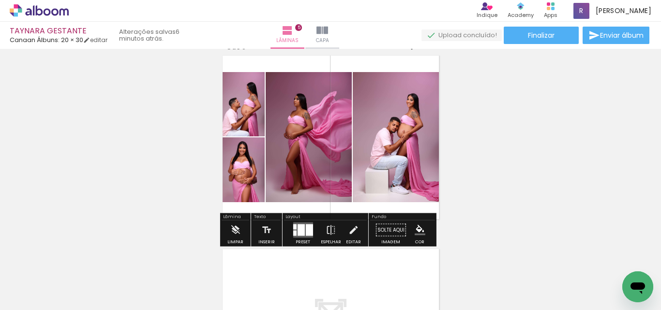
scroll to position [823, 0]
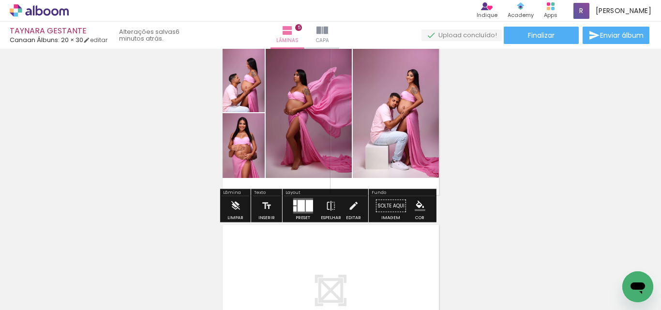
click at [416, 204] on iron-icon "color picker" at bounding box center [420, 206] width 11 height 11
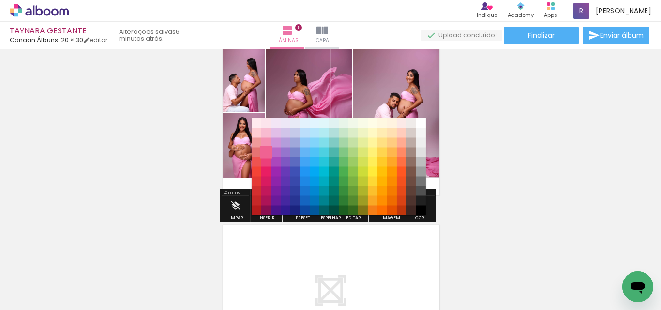
click at [270, 151] on paper-item "#f06292" at bounding box center [266, 153] width 10 height 10
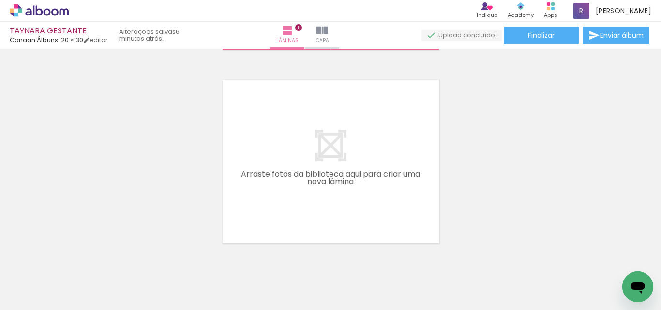
scroll to position [0, 1103]
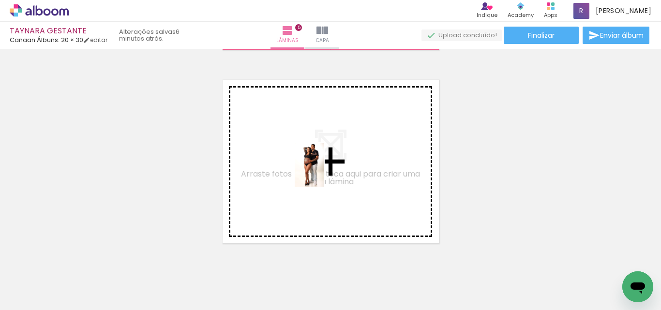
drag, startPoint x: 463, startPoint y: 276, endPoint x: 541, endPoint y: 284, distance: 78.8
click at [318, 171] on quentale-workspace at bounding box center [330, 155] width 661 height 310
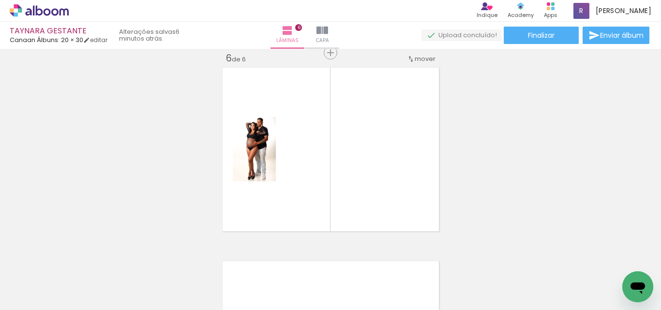
scroll to position [981, 0]
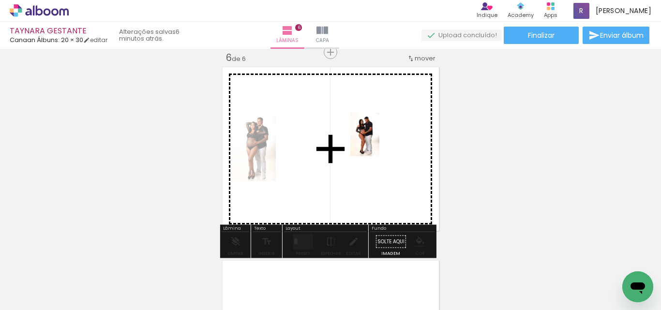
drag, startPoint x: 516, startPoint y: 277, endPoint x: 346, endPoint y: 233, distance: 176.1
click at [380, 142] on quentale-workspace at bounding box center [330, 155] width 661 height 310
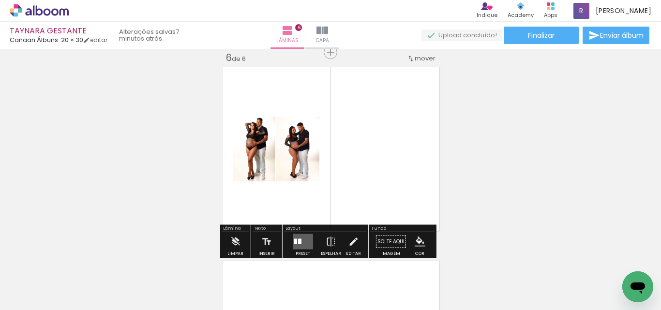
click at [294, 238] on quentale-layouter at bounding box center [303, 241] width 20 height 15
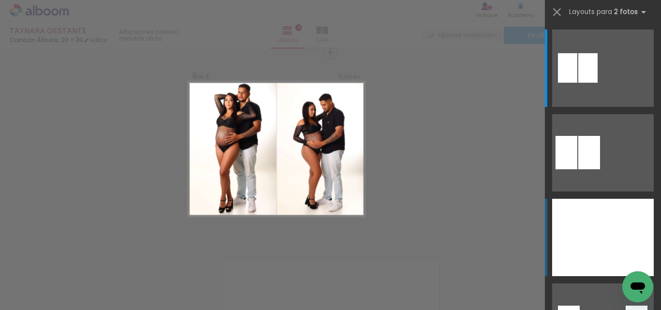
click at [591, 238] on div at bounding box center [577, 237] width 51 height 77
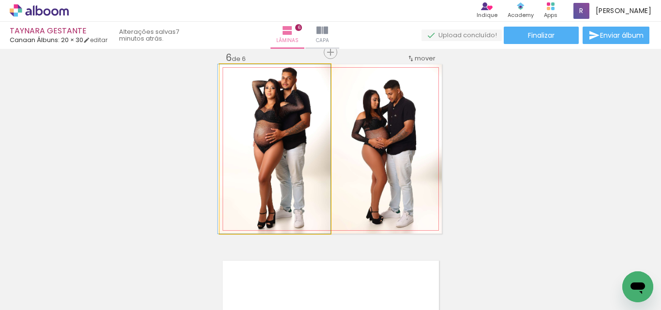
drag, startPoint x: 290, startPoint y: 159, endPoint x: 288, endPoint y: 173, distance: 13.8
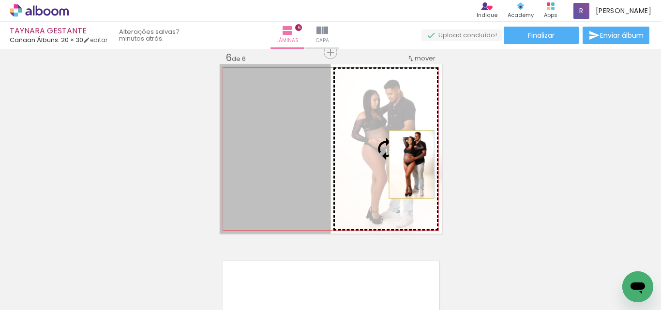
drag, startPoint x: 285, startPoint y: 168, endPoint x: 408, endPoint y: 165, distance: 123.0
click at [0, 0] on slot at bounding box center [0, 0] width 0 height 0
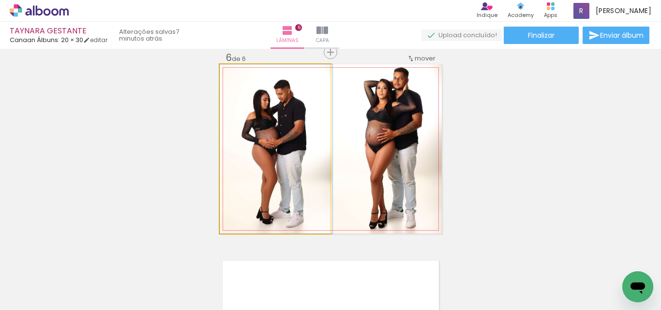
drag, startPoint x: 258, startPoint y: 144, endPoint x: 271, endPoint y: 118, distance: 29.7
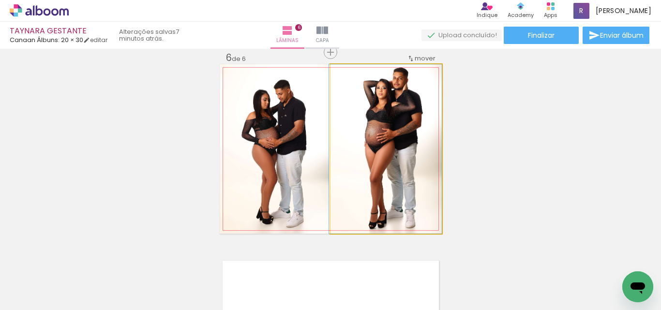
drag, startPoint x: 393, startPoint y: 147, endPoint x: 393, endPoint y: 156, distance: 8.7
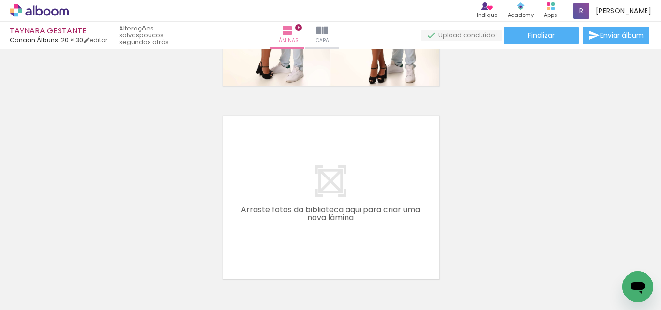
scroll to position [0, 1035]
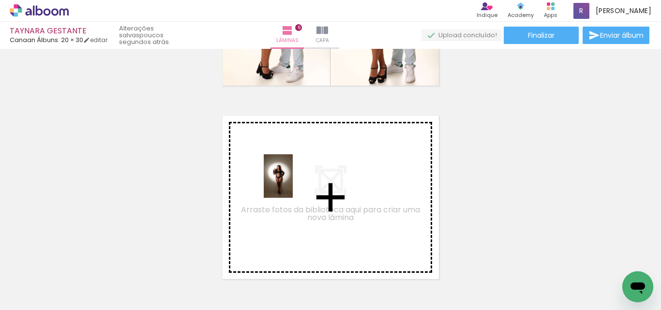
drag, startPoint x: 96, startPoint y: 288, endPoint x: 293, endPoint y: 183, distance: 222.6
click at [293, 183] on quentale-workspace at bounding box center [330, 155] width 661 height 310
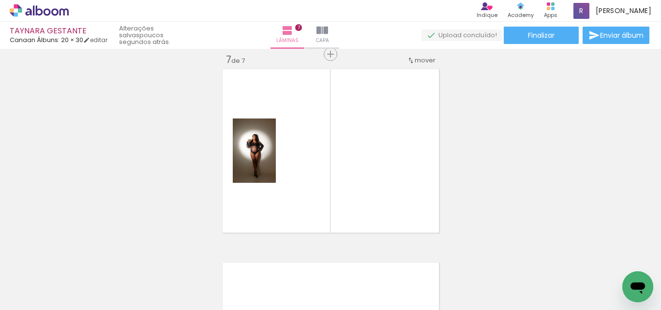
scroll to position [1174, 0]
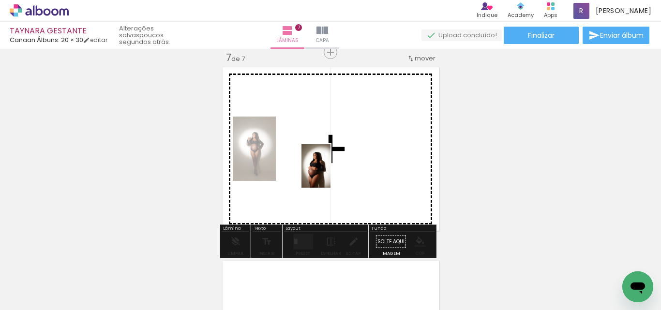
drag, startPoint x: 149, startPoint y: 281, endPoint x: 331, endPoint y: 173, distance: 211.2
click at [331, 173] on quentale-workspace at bounding box center [330, 155] width 661 height 310
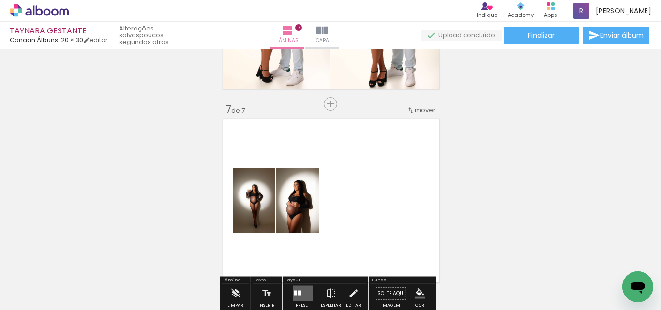
scroll to position [1126, 0]
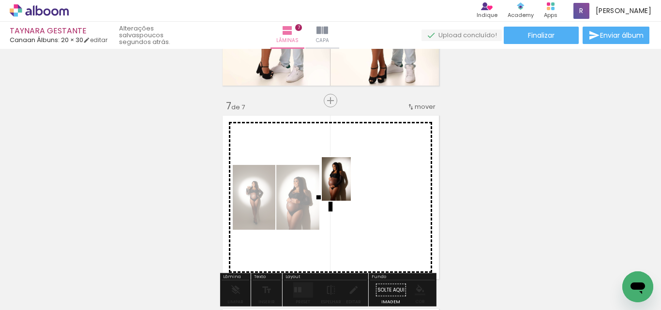
drag, startPoint x: 203, startPoint y: 288, endPoint x: 351, endPoint y: 186, distance: 179.9
click at [351, 186] on quentale-workspace at bounding box center [330, 155] width 661 height 310
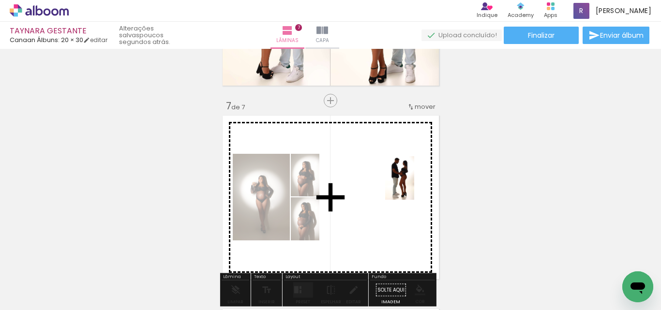
drag, startPoint x: 425, startPoint y: 286, endPoint x: 414, endPoint y: 185, distance: 101.3
click at [414, 185] on quentale-workspace at bounding box center [330, 155] width 661 height 310
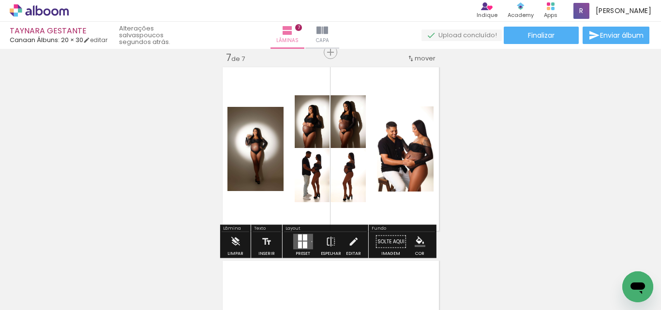
scroll to position [0, 957]
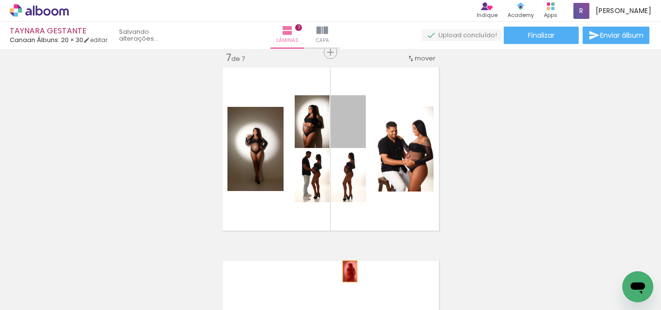
drag, startPoint x: 352, startPoint y: 131, endPoint x: 346, endPoint y: 272, distance: 141.0
click at [346, 272] on quentale-workspace at bounding box center [330, 155] width 661 height 310
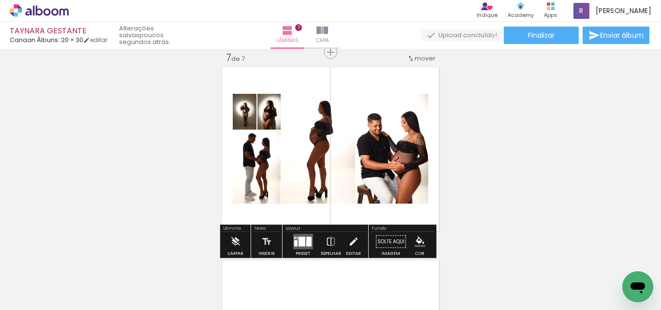
click at [298, 239] on div at bounding box center [301, 242] width 7 height 10
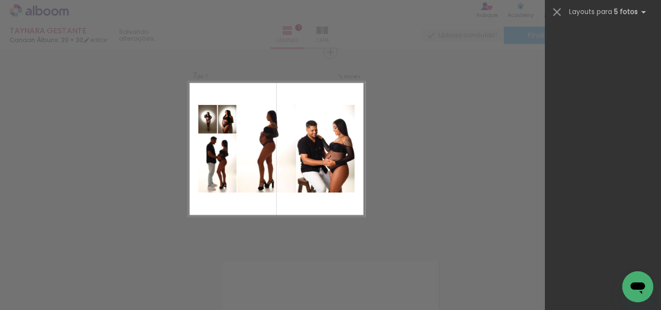
scroll to position [0, 0]
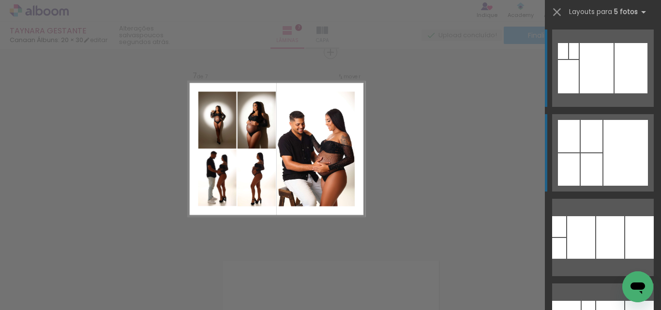
click at [608, 138] on div at bounding box center [626, 153] width 45 height 66
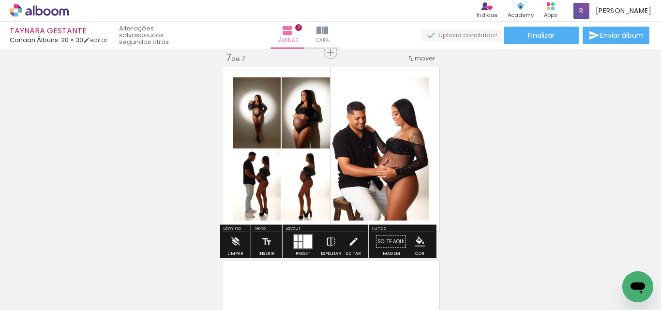
click at [326, 243] on iron-icon at bounding box center [331, 241] width 11 height 19
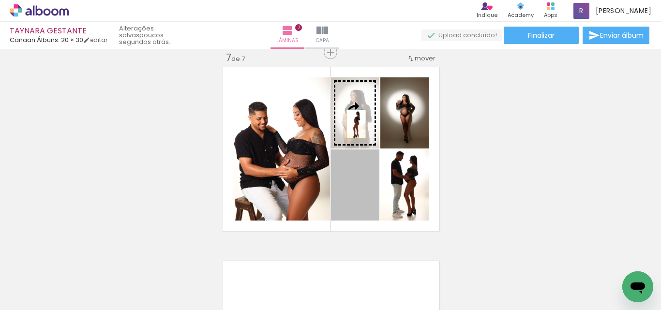
drag, startPoint x: 359, startPoint y: 202, endPoint x: 352, endPoint y: 124, distance: 77.7
click at [0, 0] on slot at bounding box center [0, 0] width 0 height 0
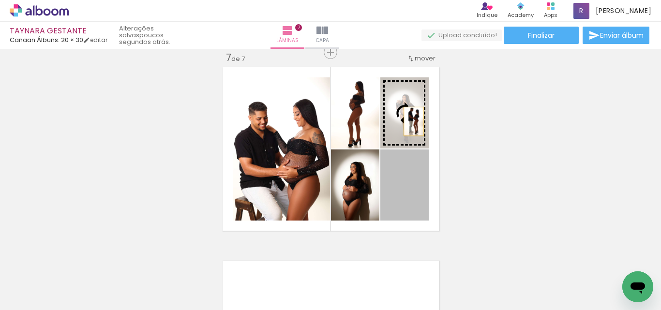
drag, startPoint x: 405, startPoint y: 207, endPoint x: 410, endPoint y: 121, distance: 85.4
click at [0, 0] on slot at bounding box center [0, 0] width 0 height 0
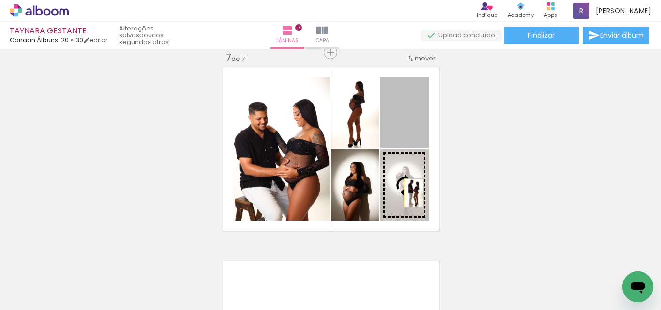
drag, startPoint x: 409, startPoint y: 133, endPoint x: 410, endPoint y: 193, distance: 60.0
click at [0, 0] on slot at bounding box center [0, 0] width 0 height 0
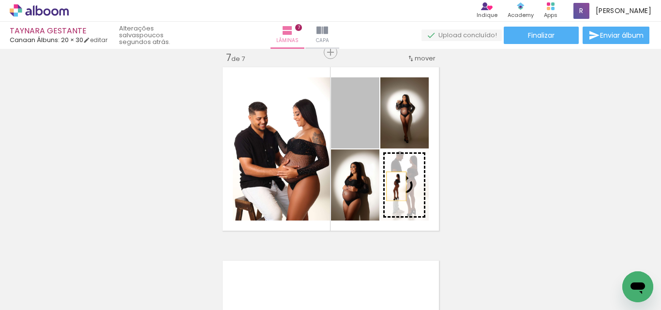
drag, startPoint x: 353, startPoint y: 125, endPoint x: 402, endPoint y: 186, distance: 78.2
click at [0, 0] on slot at bounding box center [0, 0] width 0 height 0
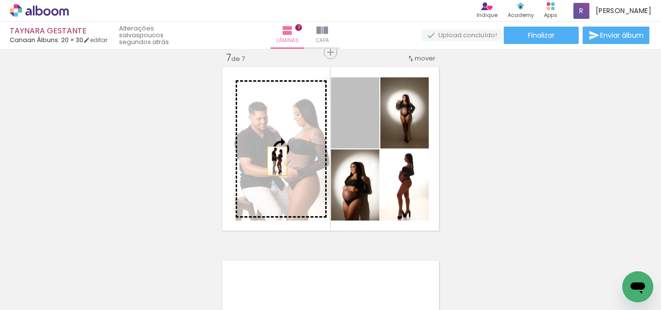
drag, startPoint x: 355, startPoint y: 133, endPoint x: 279, endPoint y: 162, distance: 81.2
click at [0, 0] on slot at bounding box center [0, 0] width 0 height 0
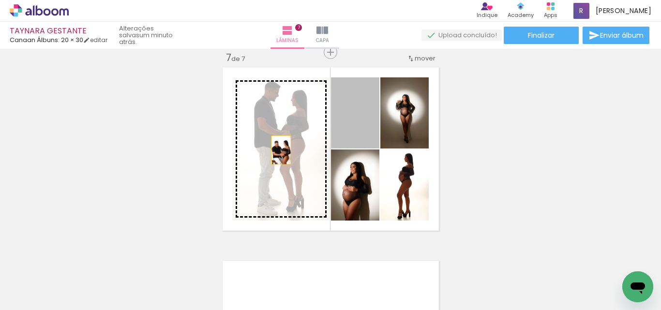
drag, startPoint x: 358, startPoint y: 136, endPoint x: 270, endPoint y: 153, distance: 89.6
click at [0, 0] on slot at bounding box center [0, 0] width 0 height 0
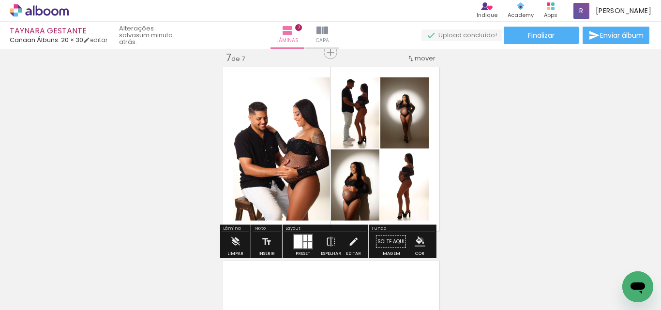
click at [418, 240] on iron-icon "color picker" at bounding box center [420, 242] width 11 height 11
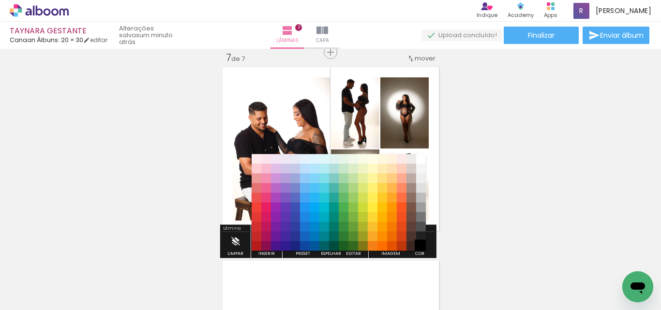
click at [418, 243] on paper-item "#000000" at bounding box center [421, 247] width 10 height 10
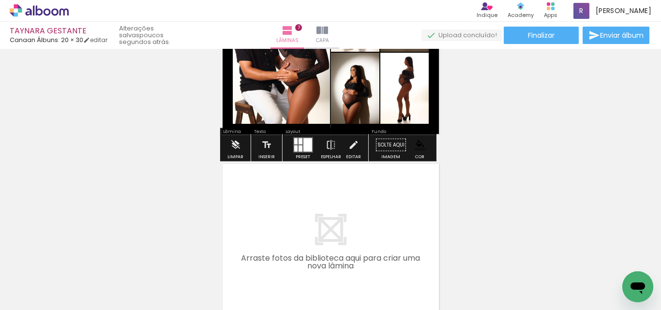
scroll to position [1319, 0]
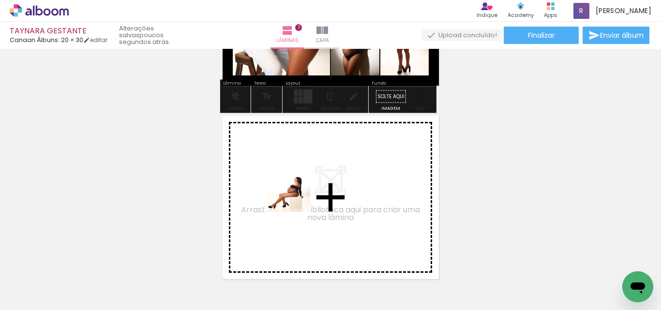
drag, startPoint x: 334, startPoint y: 246, endPoint x: 403, endPoint y: 283, distance: 78.2
click at [297, 198] on quentale-workspace at bounding box center [330, 155] width 661 height 310
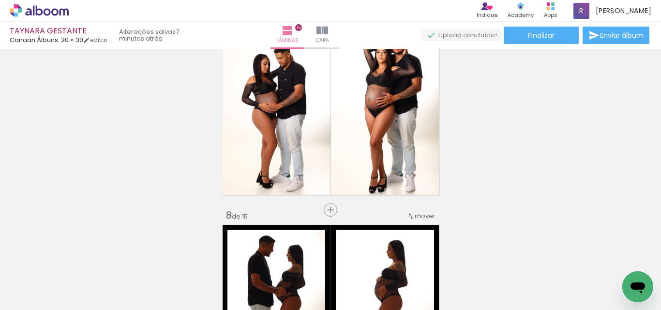
scroll to position [1597, 0]
